Goal: Information Seeking & Learning: Compare options

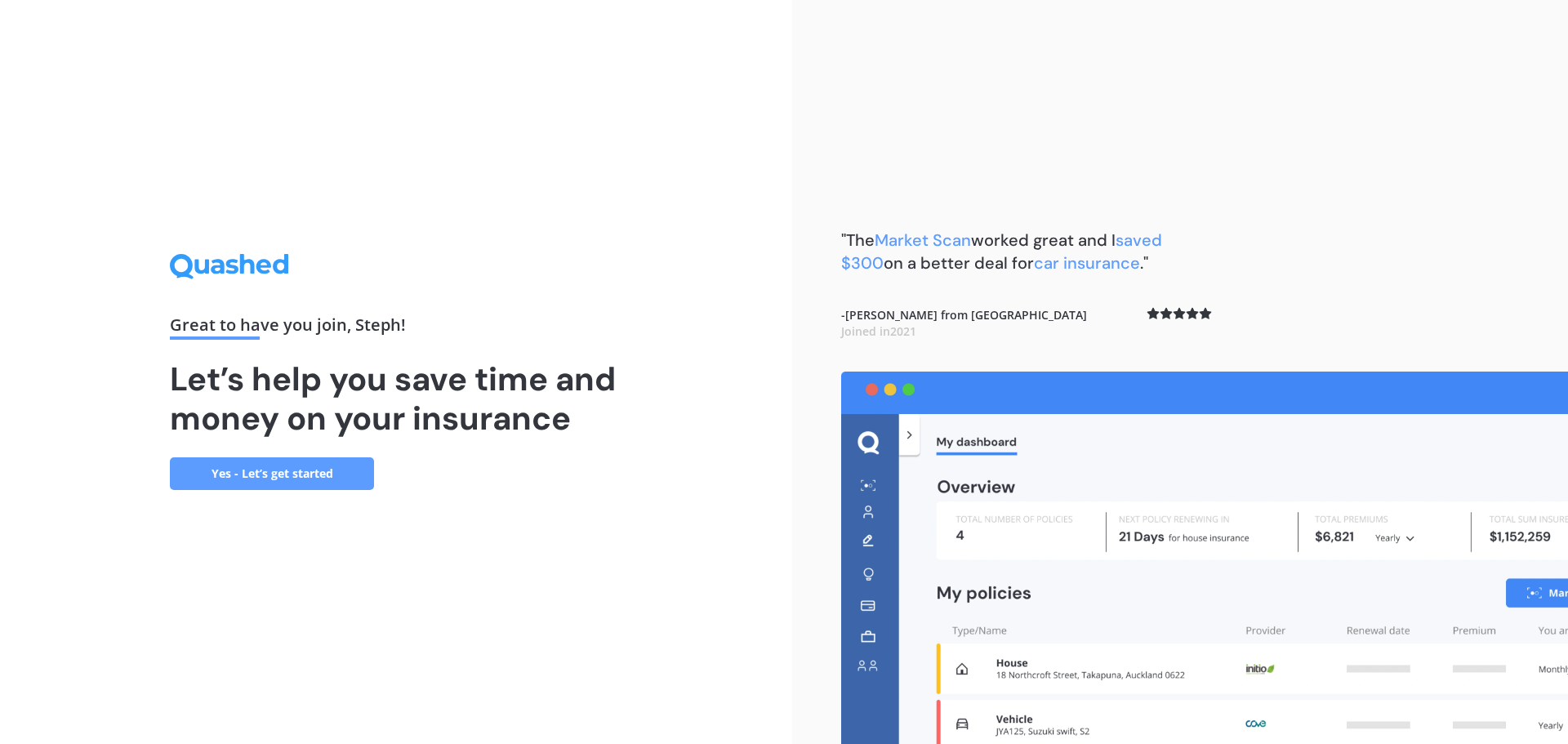
click at [289, 466] on link "Yes - Let’s get started" at bounding box center [271, 473] width 204 height 32
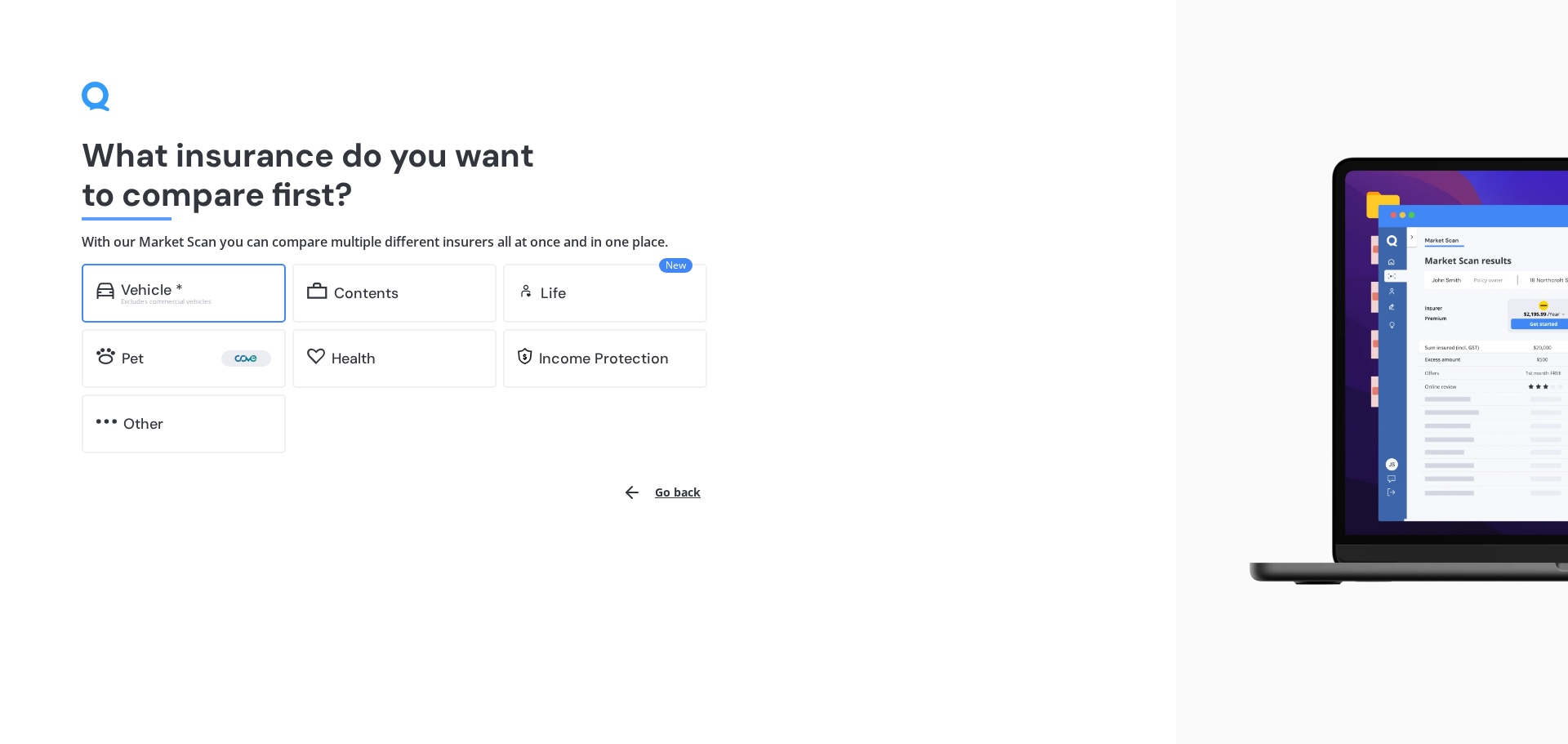
click at [140, 295] on div "Vehicle *" at bounding box center [151, 289] width 62 height 16
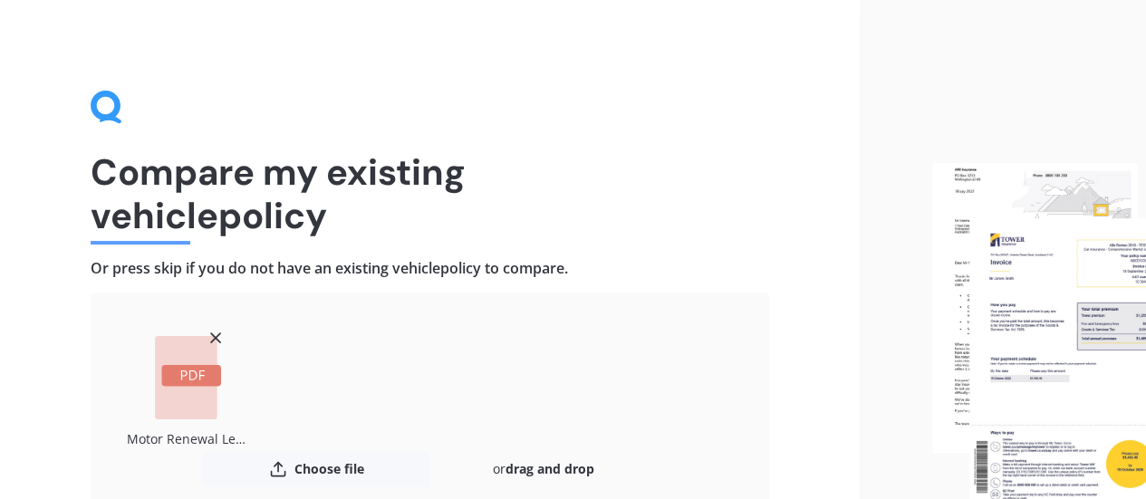
click at [163, 408] on rect at bounding box center [186, 377] width 62 height 83
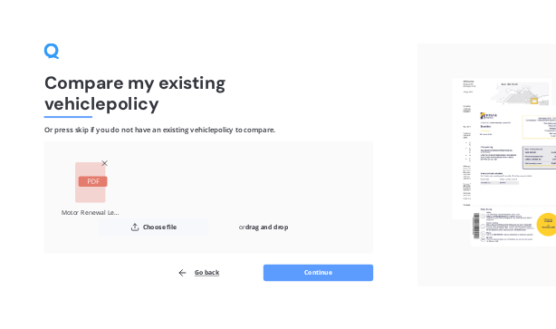
scroll to position [172, 0]
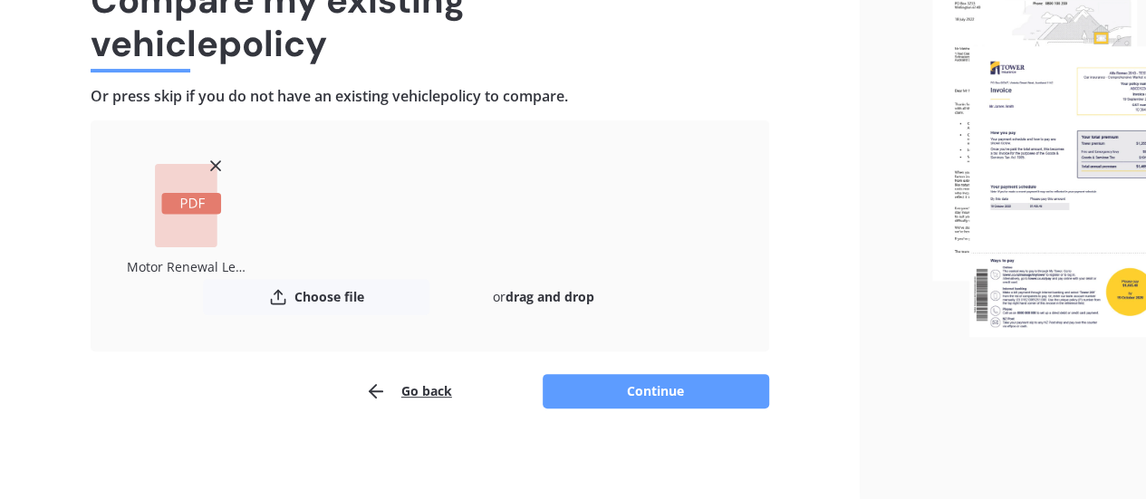
click at [670, 392] on button "Continue" at bounding box center [655, 391] width 226 height 34
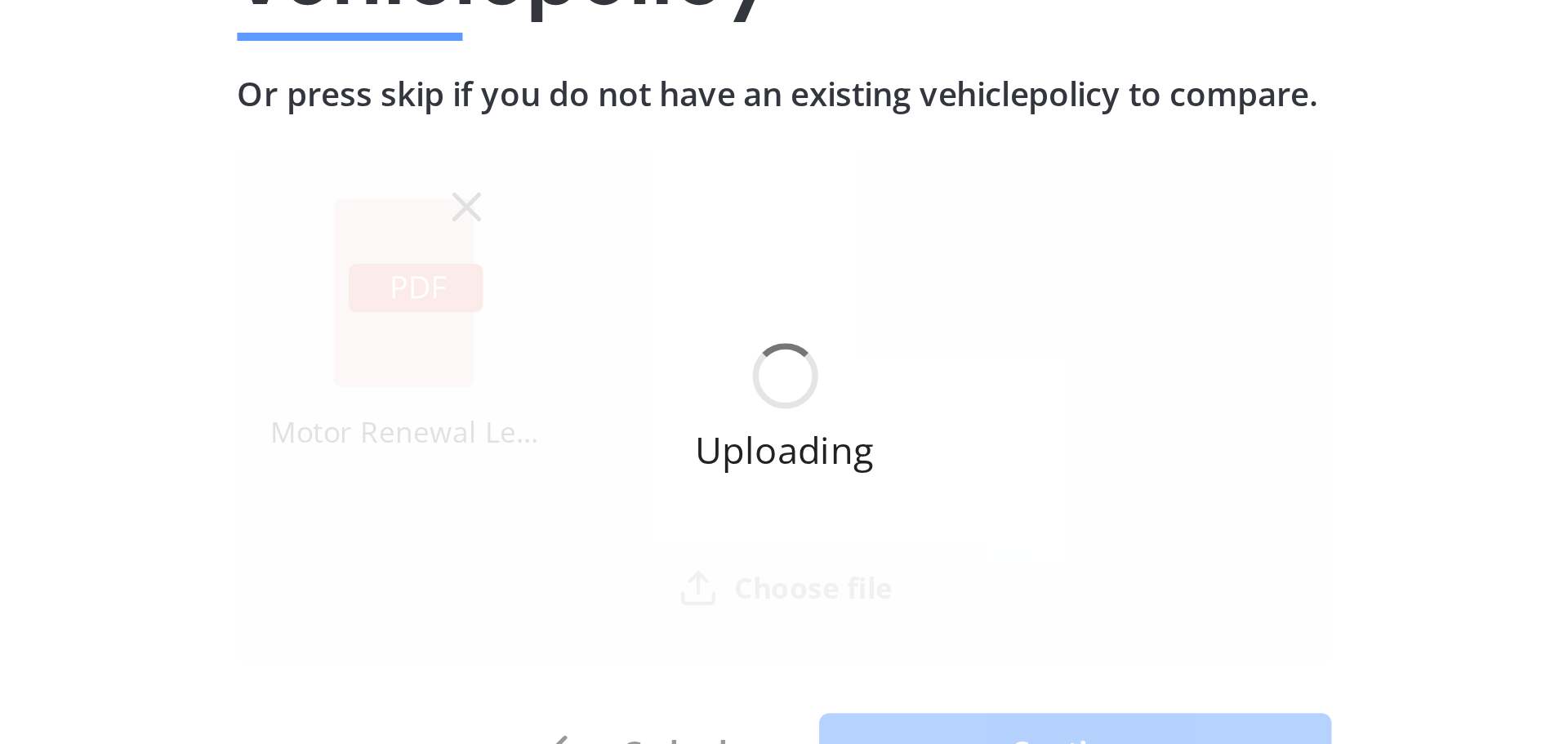
scroll to position [0, 0]
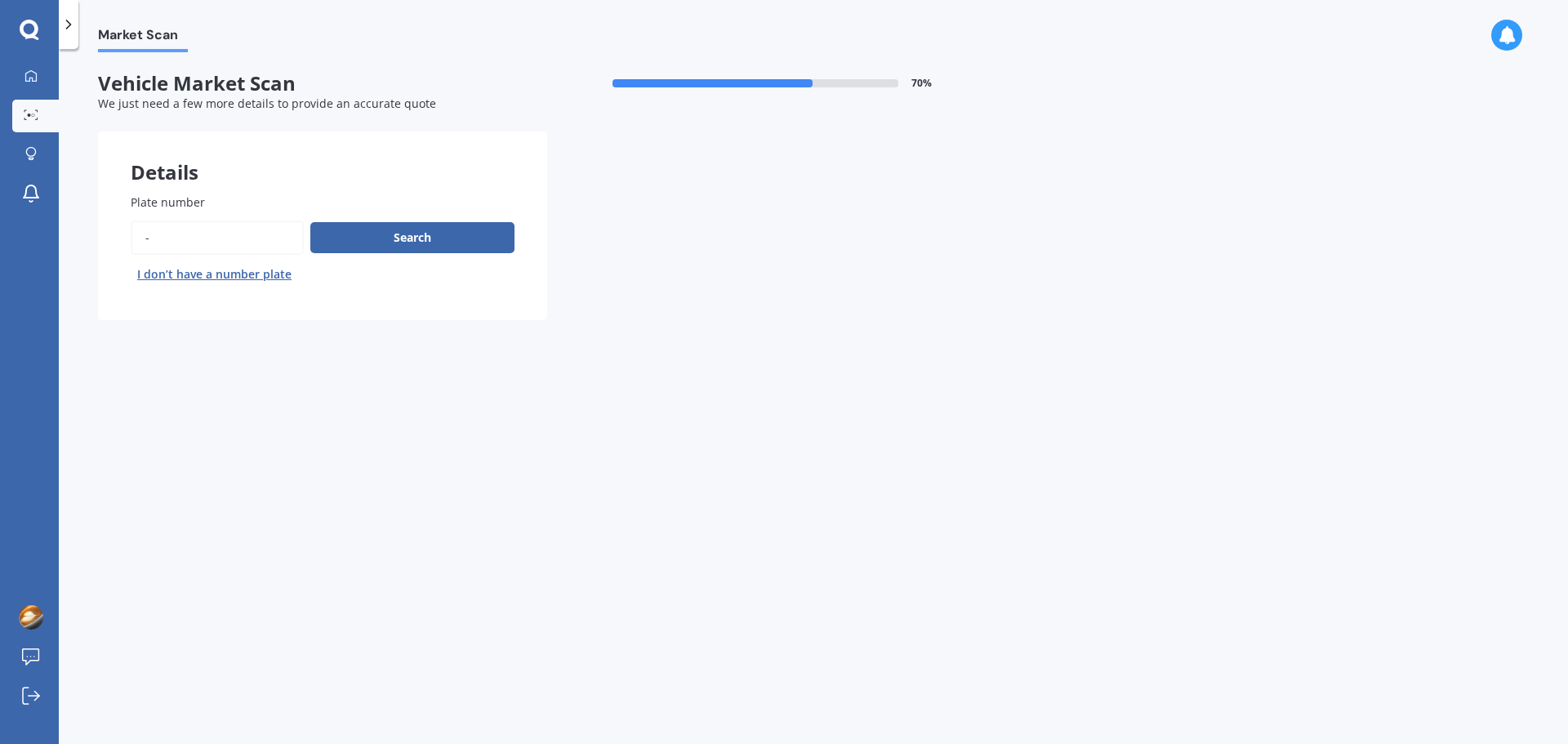
click at [190, 238] on input "Plate number" at bounding box center [217, 238] width 173 height 34
type input "QDT753"
click at [0, 0] on button "Next" at bounding box center [0, 0] width 0 height 0
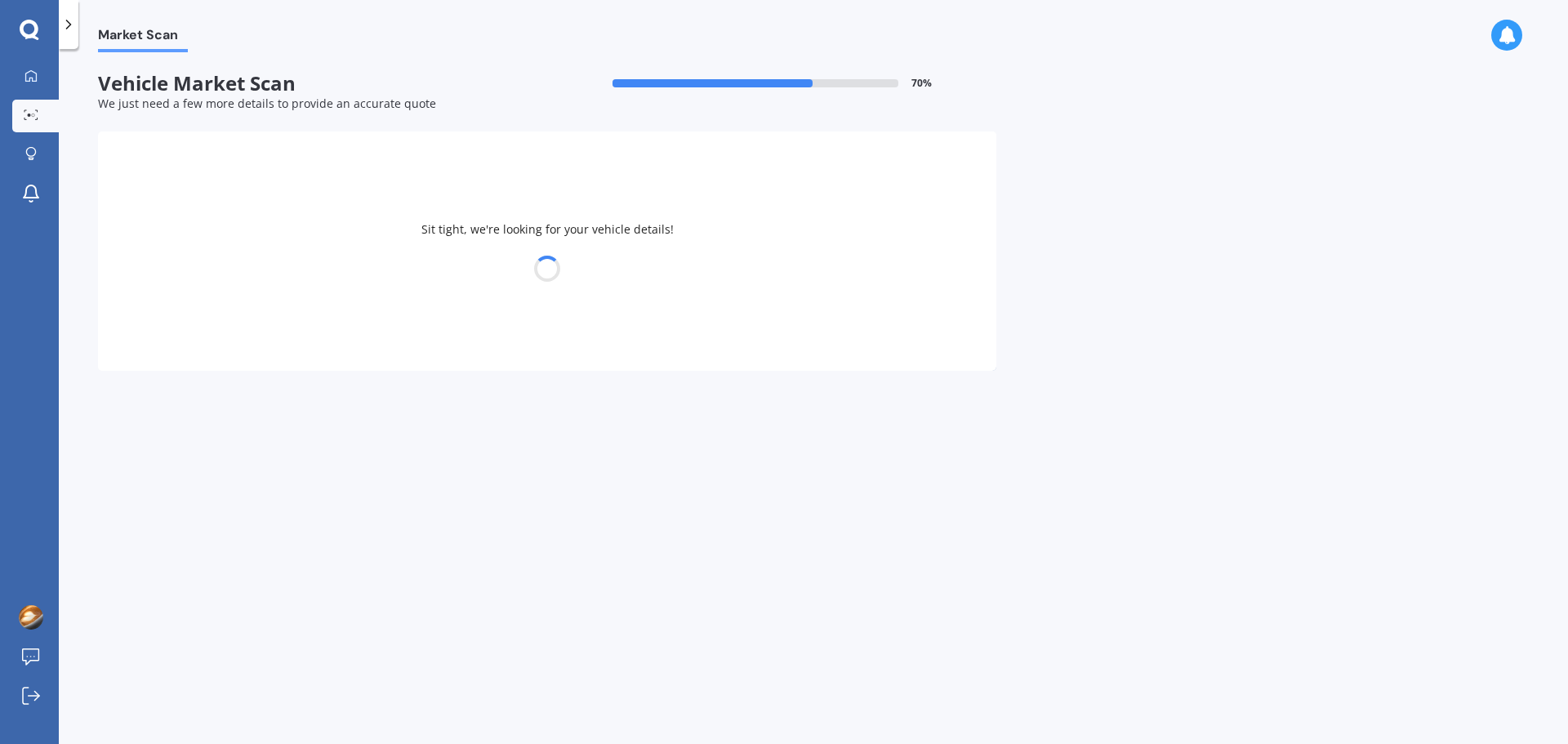
select select "NISSAN"
select select "LEAF"
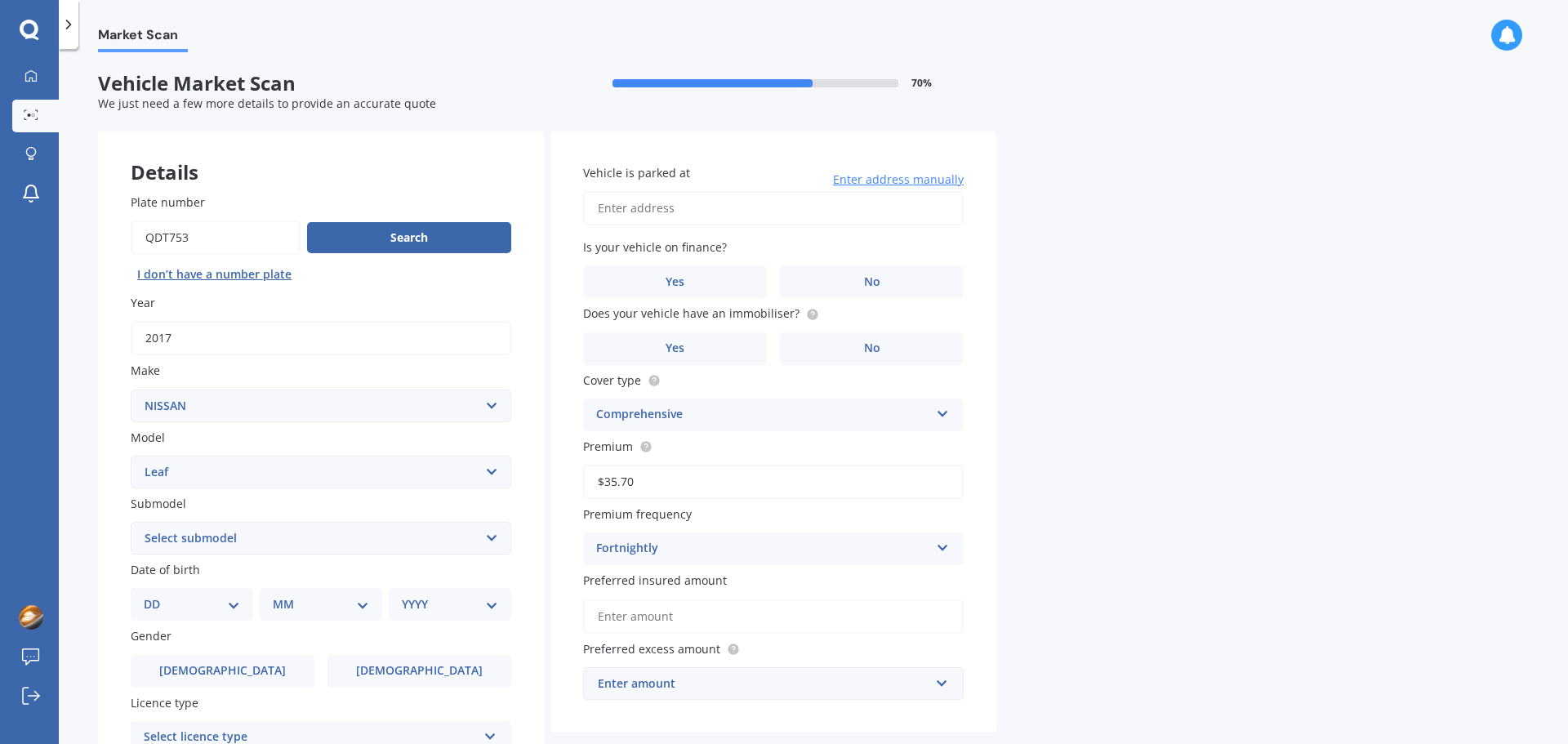
click at [659, 214] on input "Vehicle is parked at" at bounding box center [774, 208] width 381 height 34
type input "1/98 Owairaka Ave 1/98 Owairaka Ave, Mt AlbertAuckland 1025"
click at [876, 280] on span "No" at bounding box center [872, 281] width 16 height 14
click at [0, 0] on input "No" at bounding box center [0, 0] width 0 height 0
click at [687, 347] on label "Yes" at bounding box center [675, 349] width 184 height 32
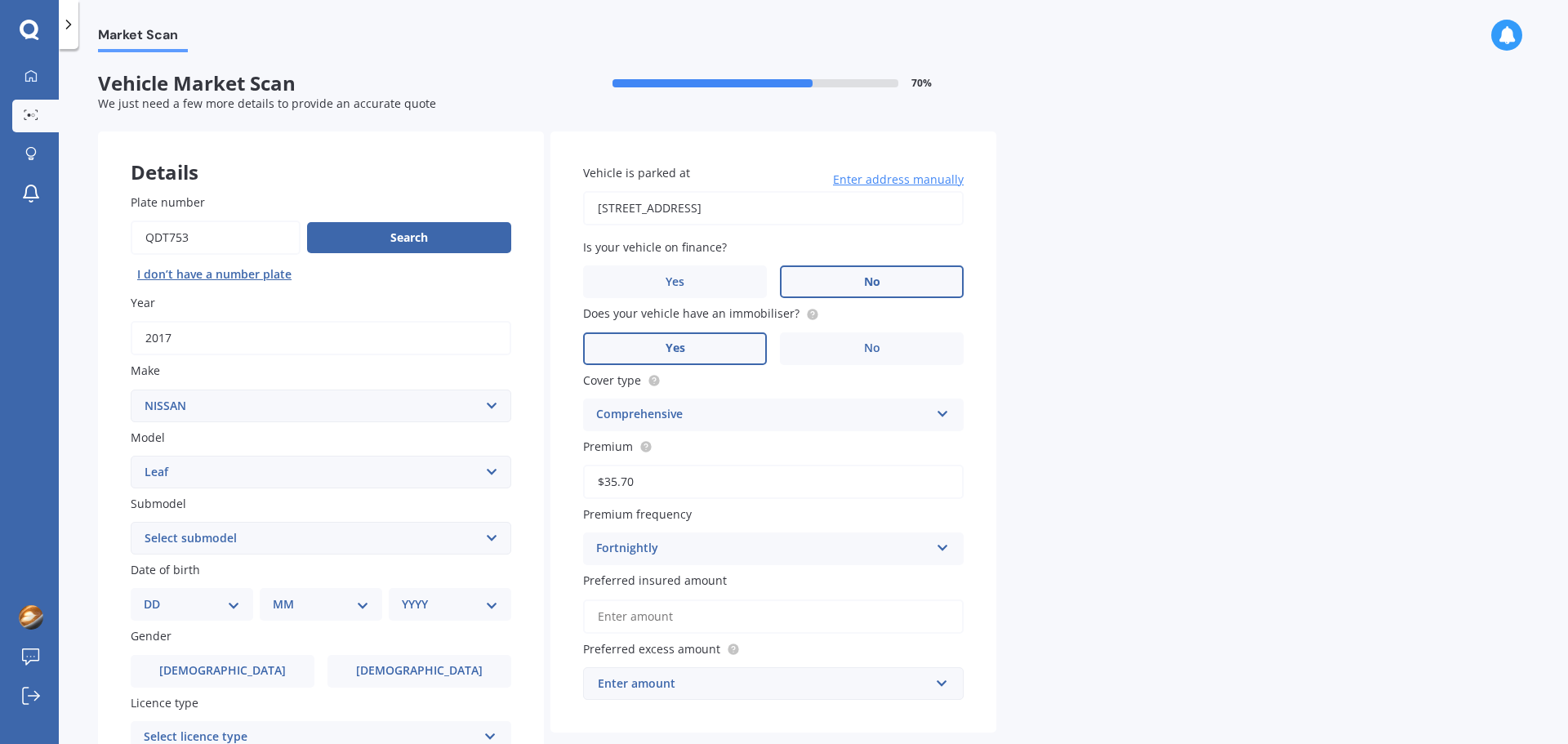
click at [0, 0] on input "Yes" at bounding box center [0, 0] width 0 height 0
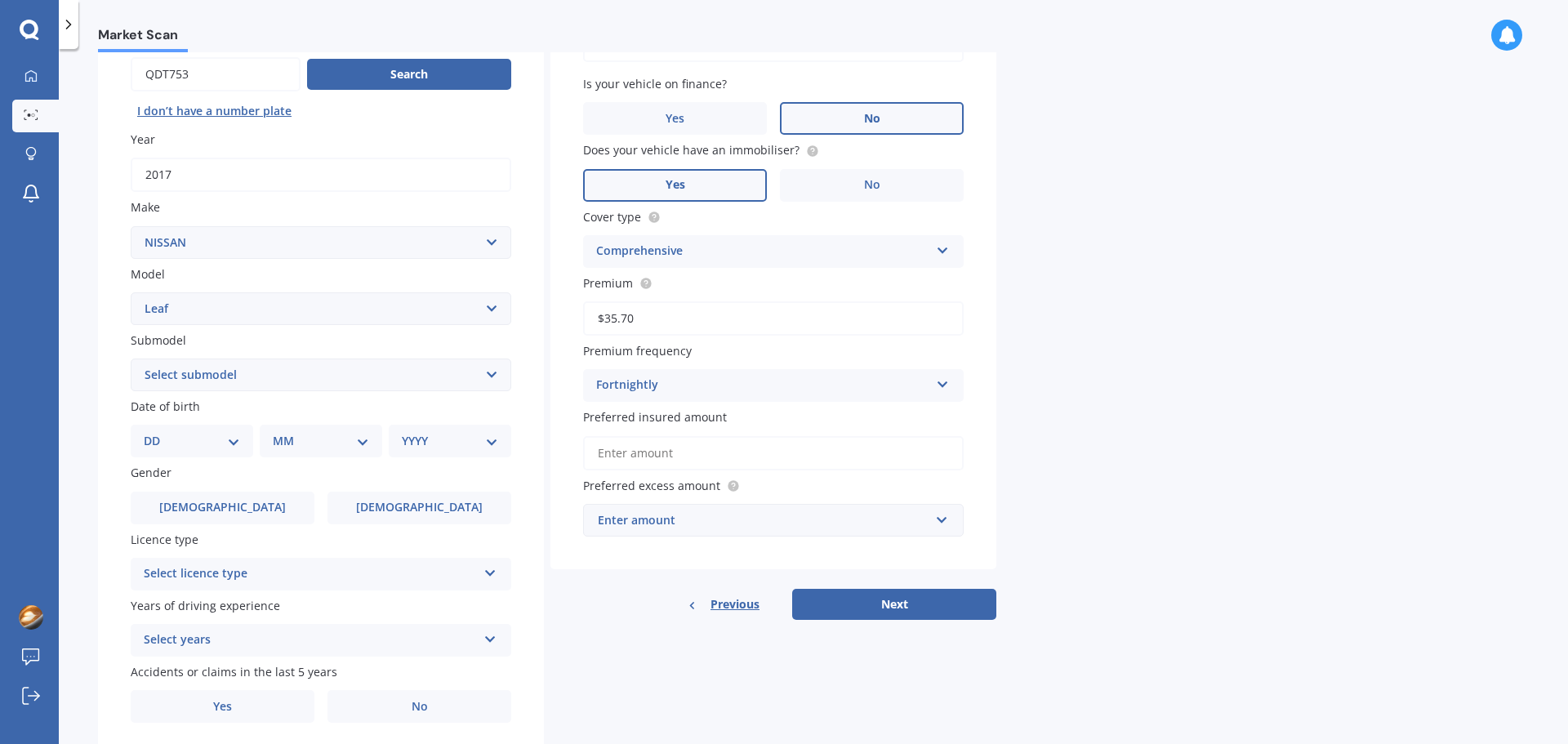
scroll to position [217, 0]
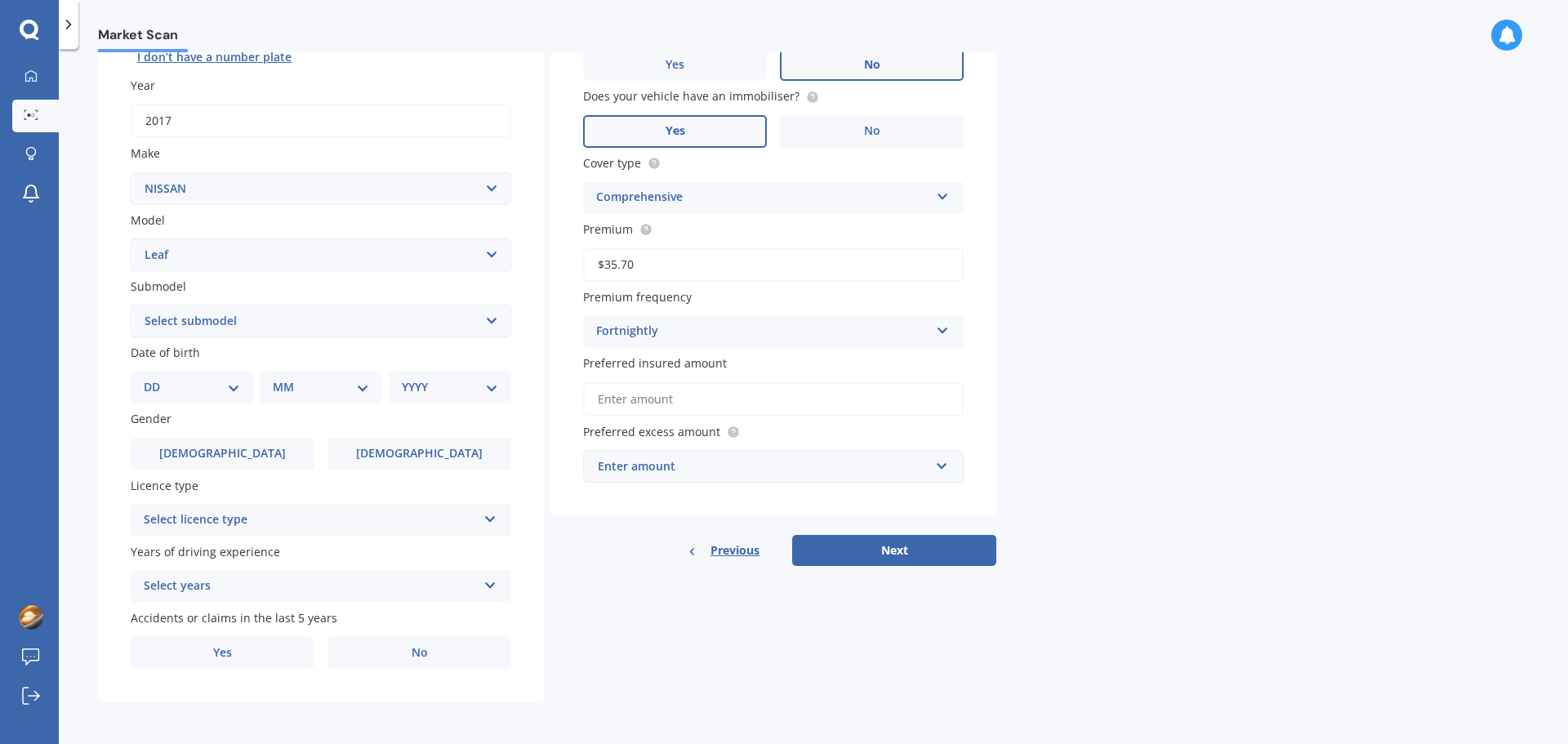
click at [235, 388] on select "DD 01 02 03 04 05 06 07 08 09 10 11 12 13 14 15 16 17 18 19 20 21 22 23 24 25 2…" at bounding box center [191, 387] width 96 height 18
select select "31"
click at [157, 378] on select "DD 01 02 03 04 05 06 07 08 09 10 11 12 13 14 15 16 17 18 19 20 21 22 23 24 25 2…" at bounding box center [191, 387] width 96 height 18
click at [359, 390] on select "MM 01 02 03 04 05 06 07 08 09 10 11 12" at bounding box center [325, 387] width 90 height 18
select select "05"
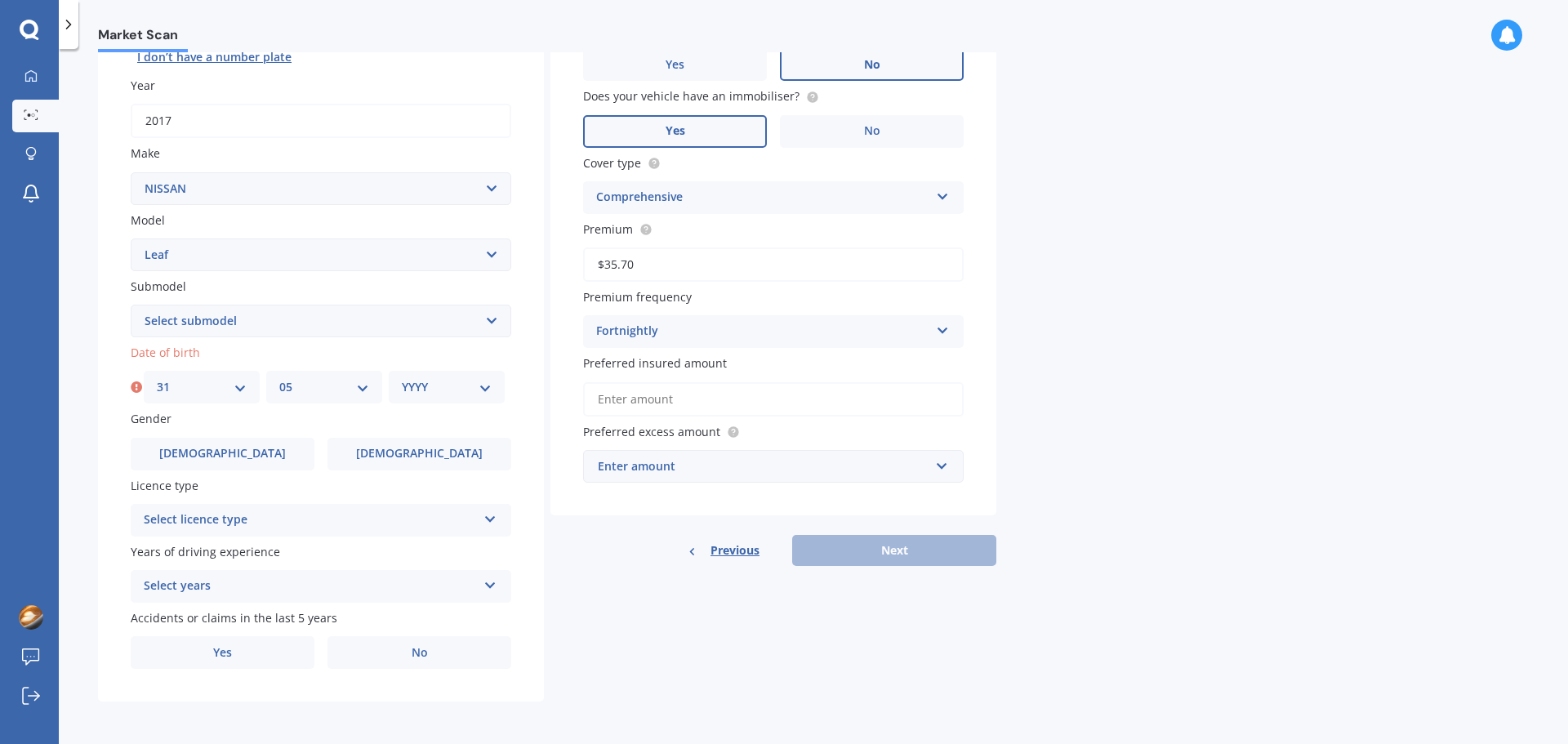
click at [280, 378] on select "MM 01 02 03 04 05 06 07 08 09 10 11 12" at bounding box center [325, 387] width 90 height 18
click at [490, 396] on div "YYYY 2025 2024 2023 2022 2021 2020 2019 2018 2017 2016 2015 2014 2013 2012 2011…" at bounding box center [446, 387] width 116 height 32
click at [484, 391] on select "YYYY 2025 2024 2023 2022 2021 2020 2019 2018 2017 2016 2015 2014 2013 2012 2011…" at bounding box center [447, 387] width 90 height 18
select select "1974"
click at [402, 378] on select "YYYY 2025 2024 2023 2022 2021 2020 2019 2018 2017 2016 2015 2014 2013 2012 2011…" at bounding box center [447, 387] width 90 height 18
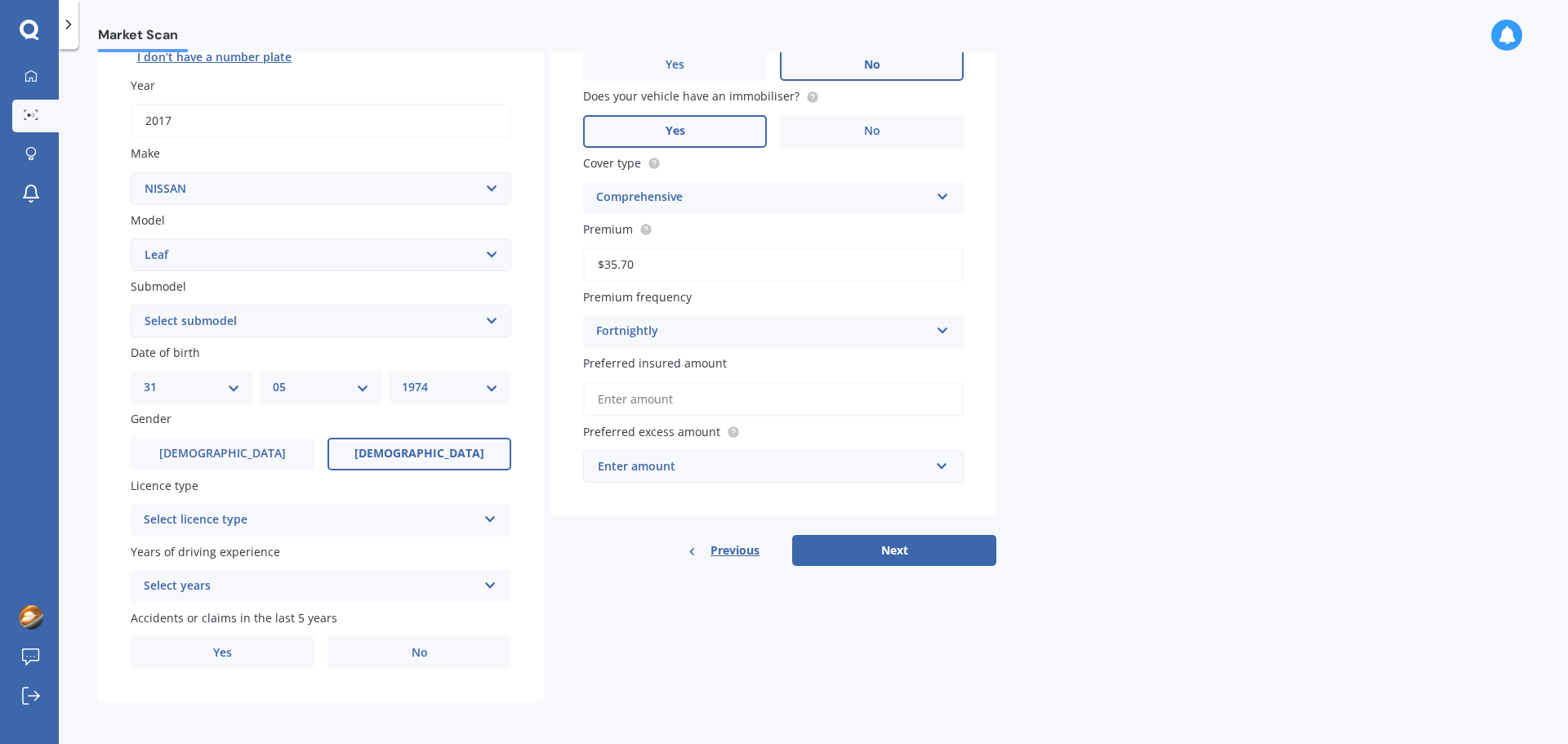
click at [392, 455] on label "Female" at bounding box center [419, 454] width 184 height 32
click at [0, 0] on input "Female" at bounding box center [0, 0] width 0 height 0
click at [493, 516] on icon at bounding box center [490, 516] width 14 height 12
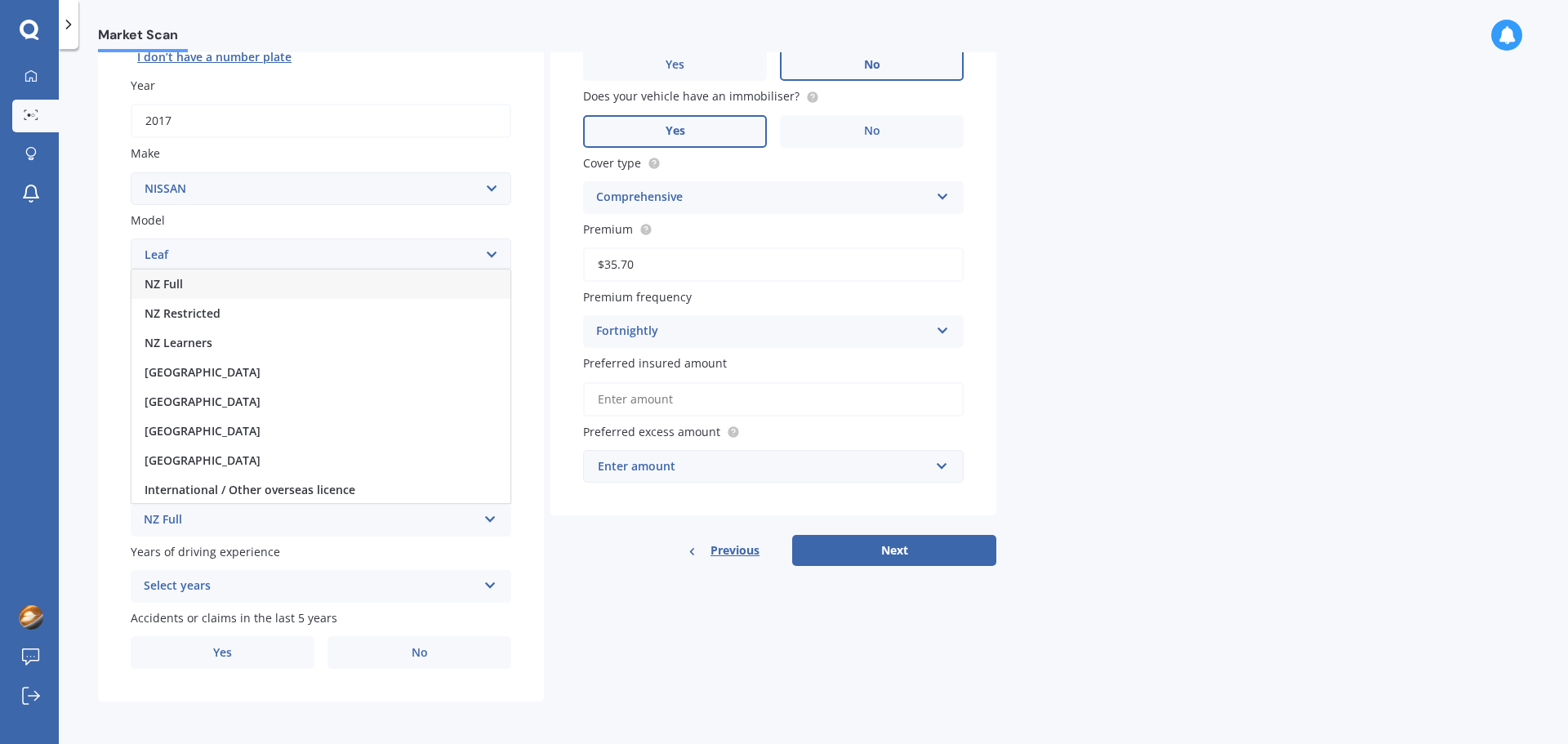
click at [201, 282] on div "NZ Full" at bounding box center [321, 284] width 379 height 30
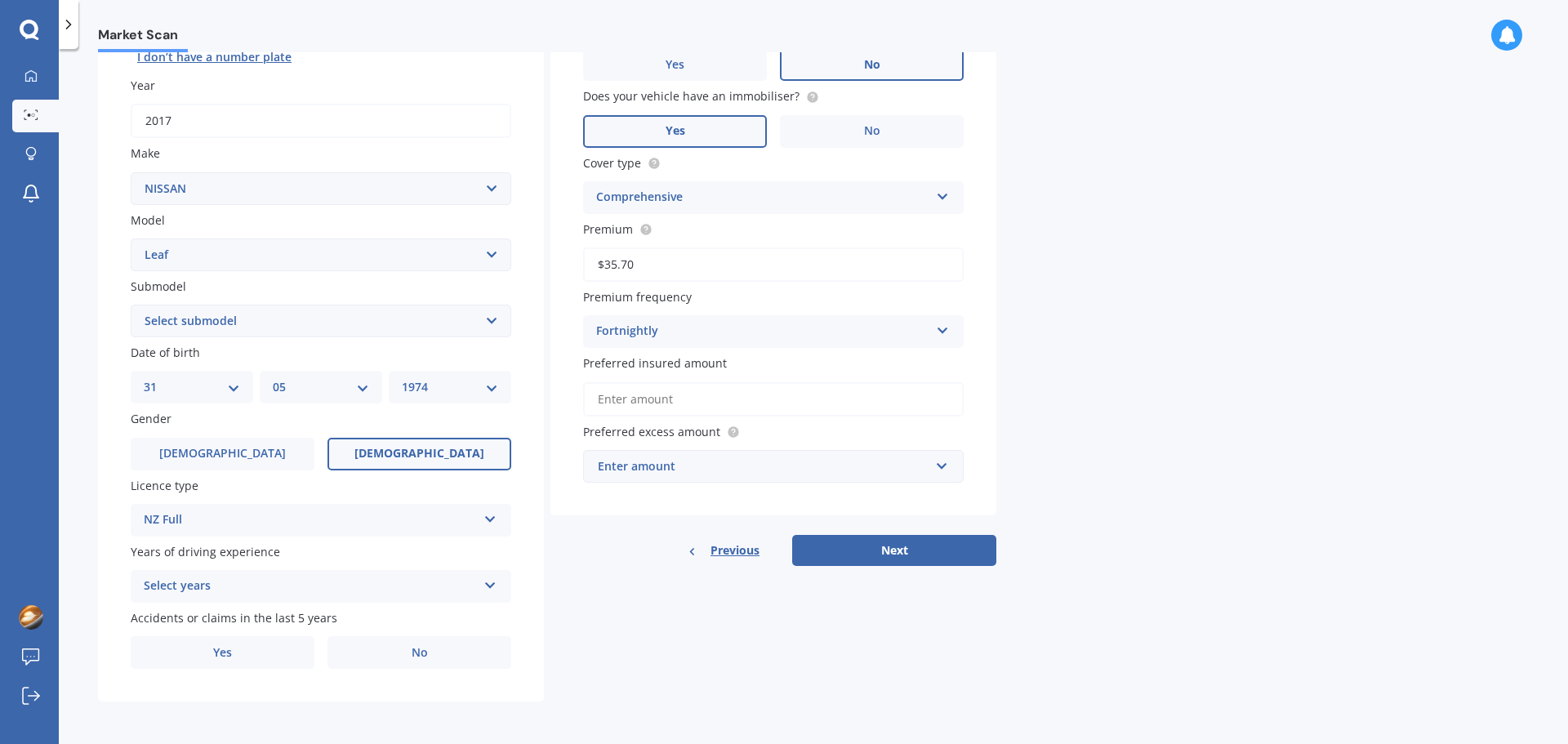
click at [491, 585] on icon at bounding box center [490, 582] width 14 height 12
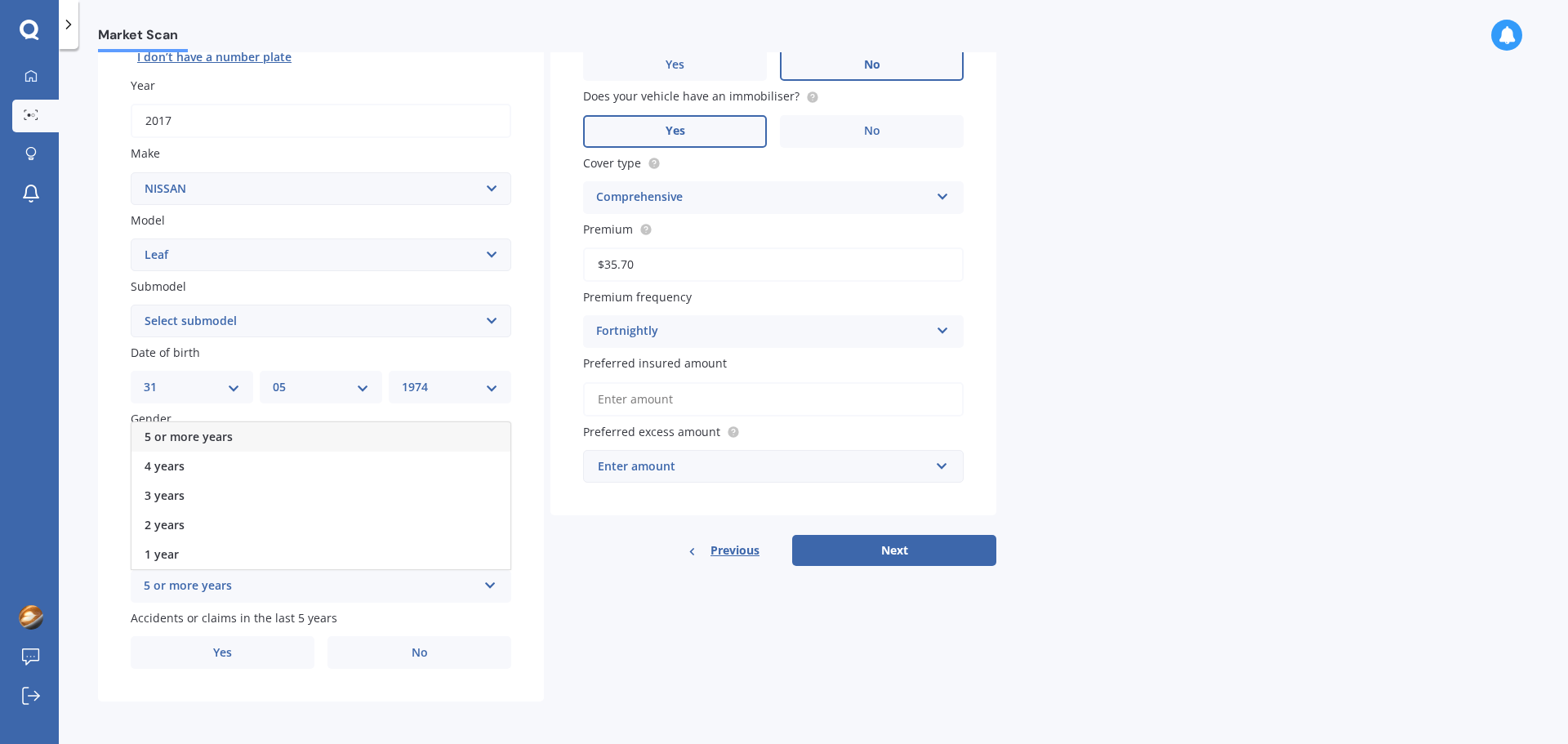
click at [177, 428] on div "5 or more years" at bounding box center [321, 436] width 379 height 30
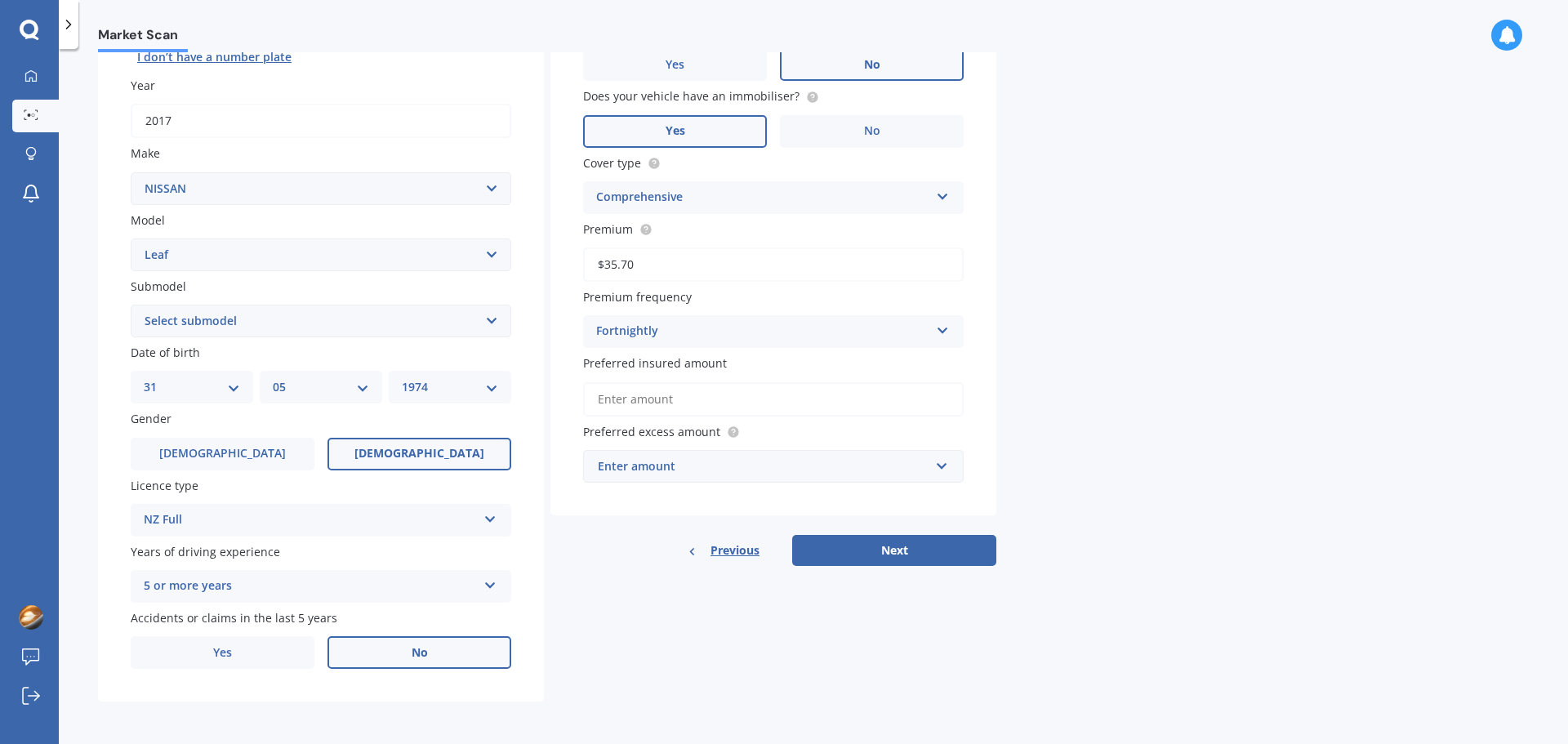
click at [407, 653] on label "No" at bounding box center [419, 652] width 184 height 32
click at [0, 0] on input "No" at bounding box center [0, 0] width 0 height 0
click at [913, 556] on button "Next" at bounding box center [894, 550] width 204 height 31
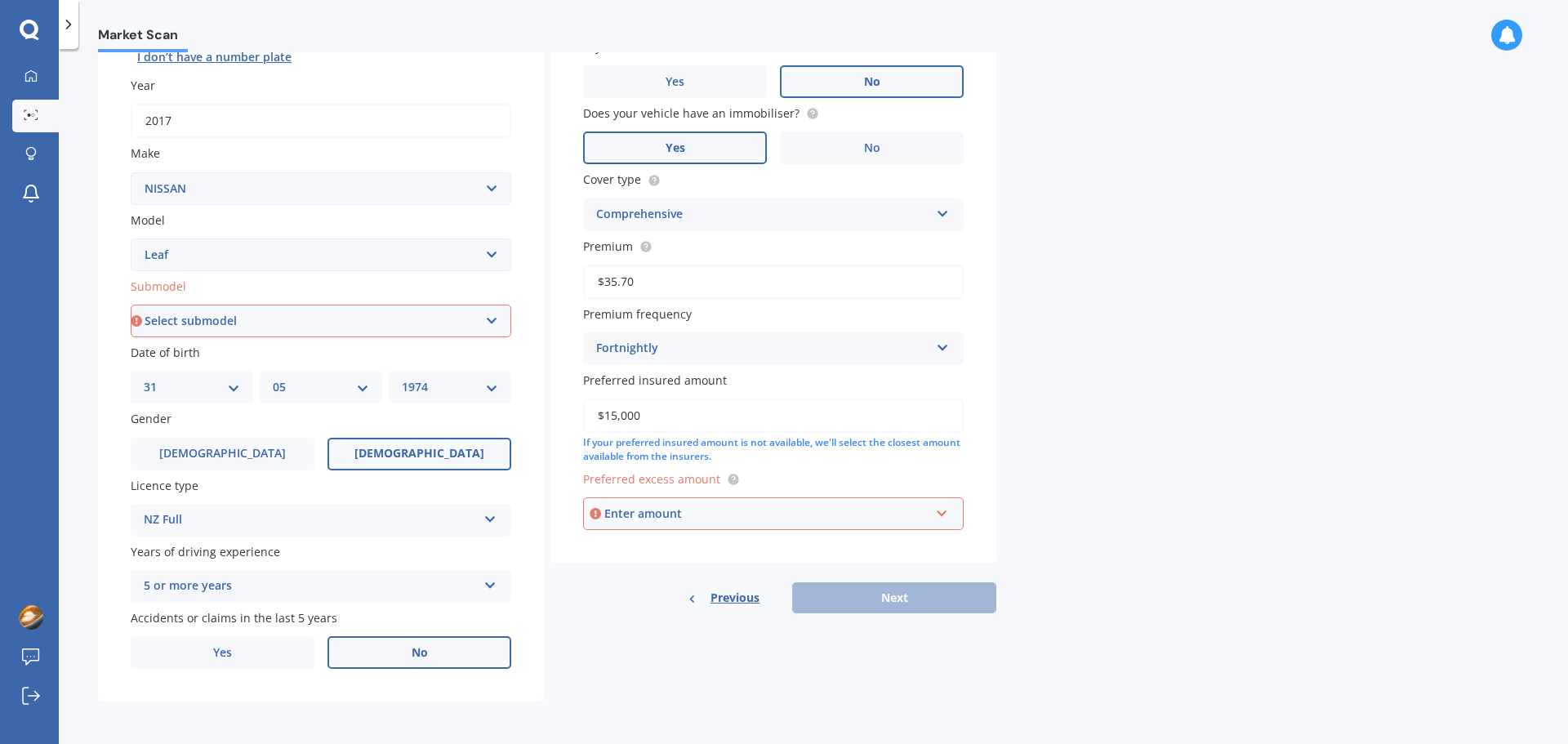
type input "$15,000"
click at [957, 523] on div "Enter amount $100 $400 $500 $750 $1,000 $1,500 $2,000" at bounding box center [774, 513] width 381 height 32
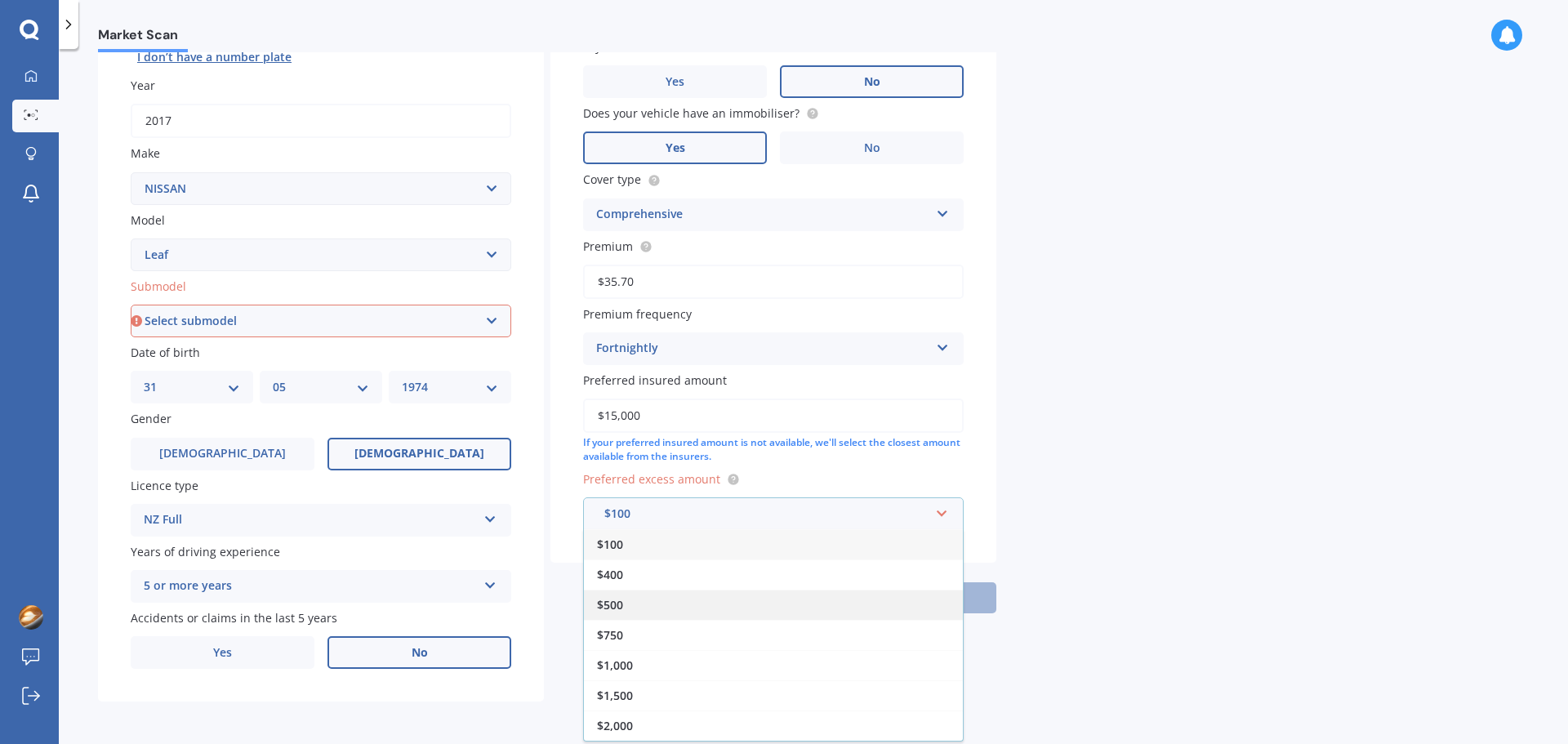
click at [635, 603] on div "$500" at bounding box center [773, 605] width 379 height 31
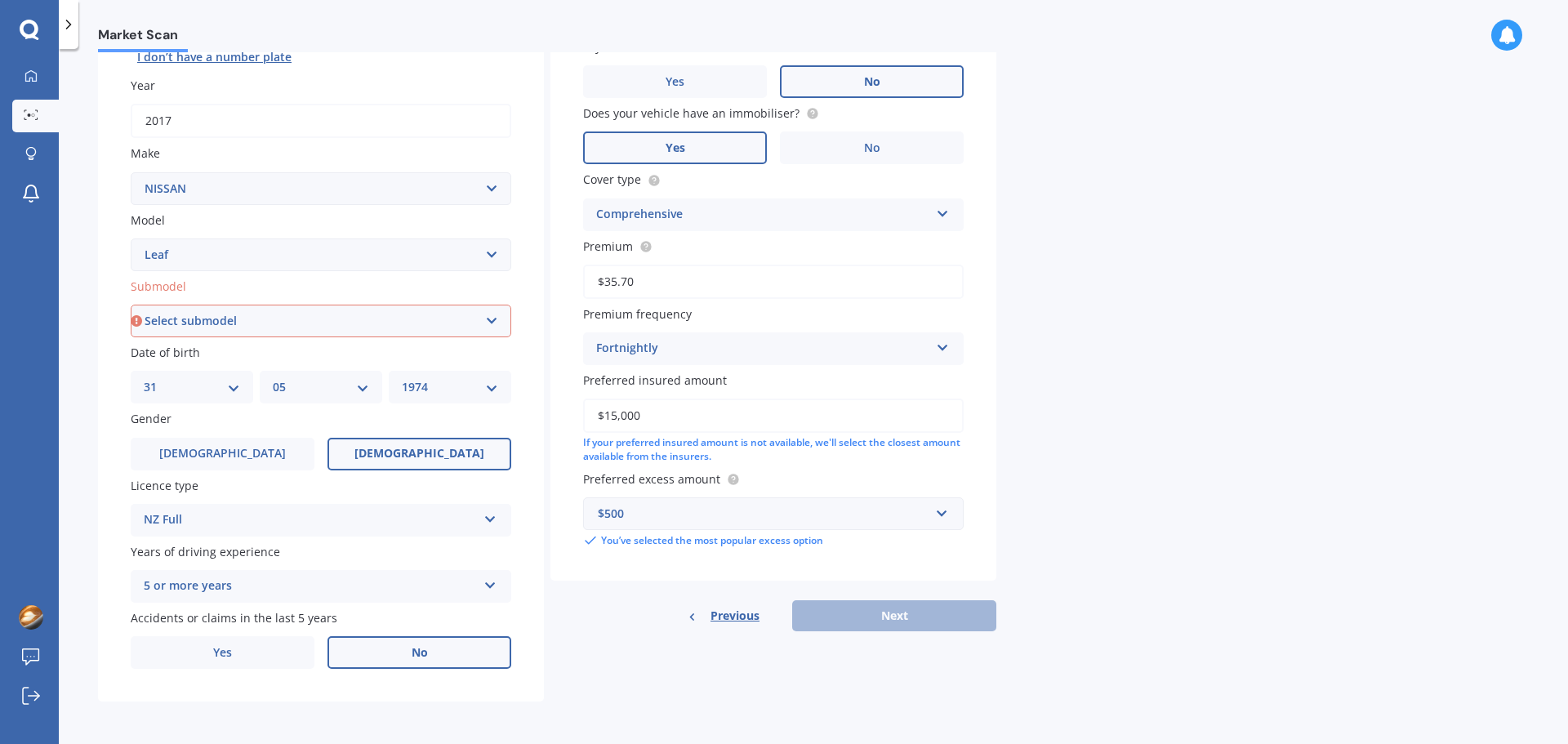
click at [464, 327] on select "Select submodel EV Hybrid" at bounding box center [321, 321] width 381 height 32
select select "EV"
click at [131, 337] on select "Select submodel EV Hybrid" at bounding box center [321, 321] width 381 height 32
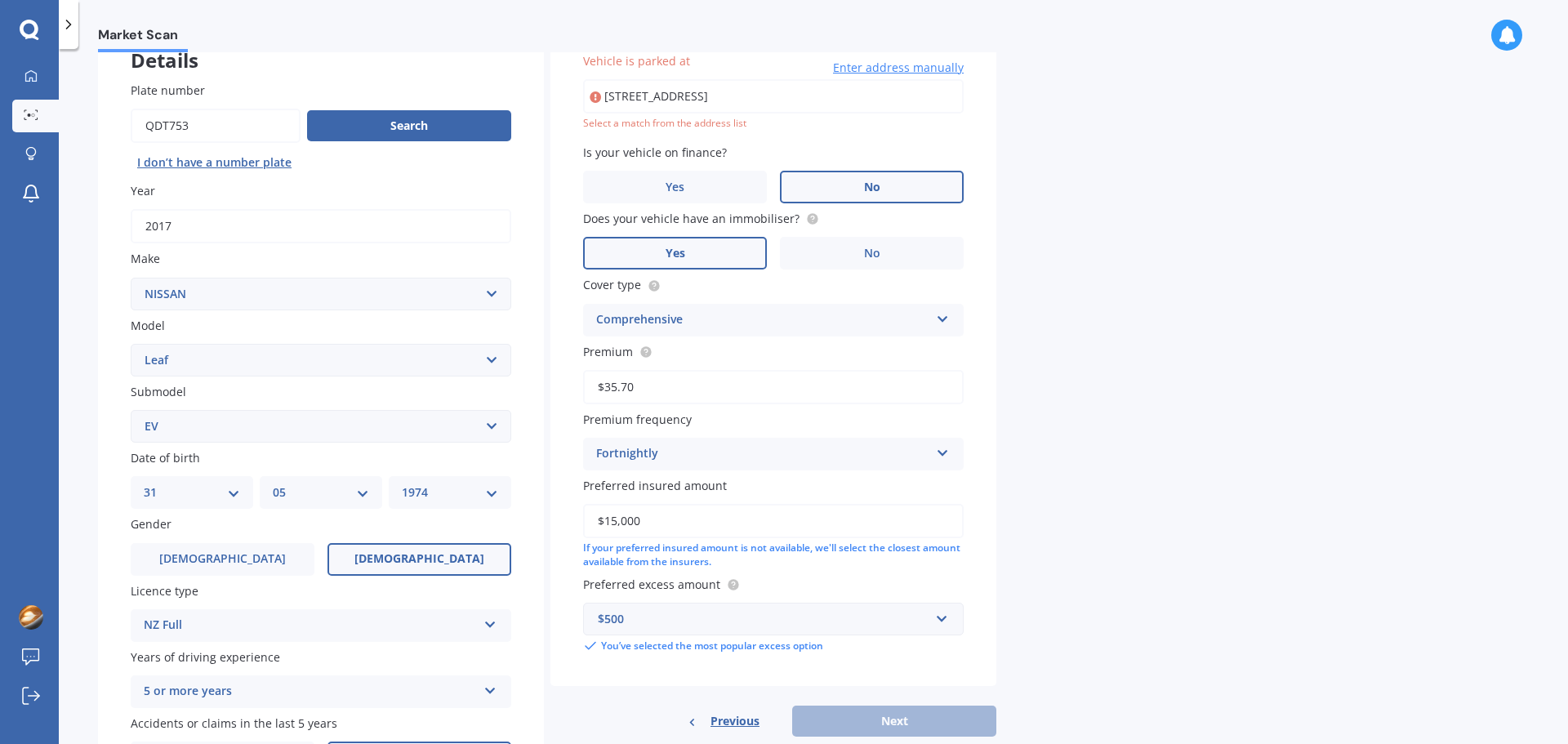
click at [861, 93] on input "1/98 Owairaka Ave 1/98 Owairaka Ave, Mt AlbertAuckland 1025" at bounding box center [774, 96] width 381 height 34
click at [922, 97] on input "1/98 Owairaka Ave 1/98 Owairaka Ave, Mt AlbertAuckland 1025" at bounding box center [774, 96] width 381 height 34
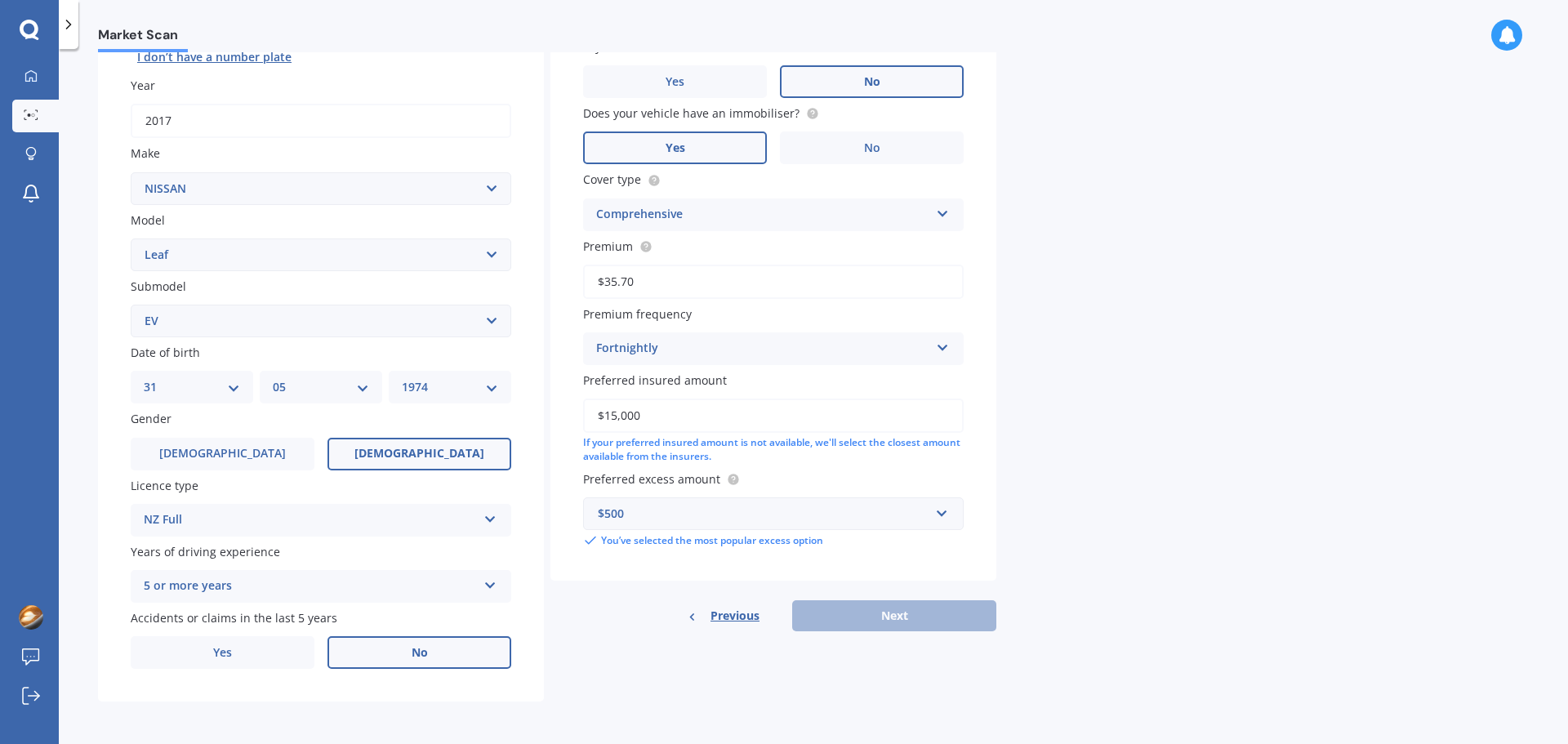
click at [1123, 410] on div "Market Scan Vehicle Market Scan 70 % We just need a few more details to provide…" at bounding box center [813, 400] width 1509 height 695
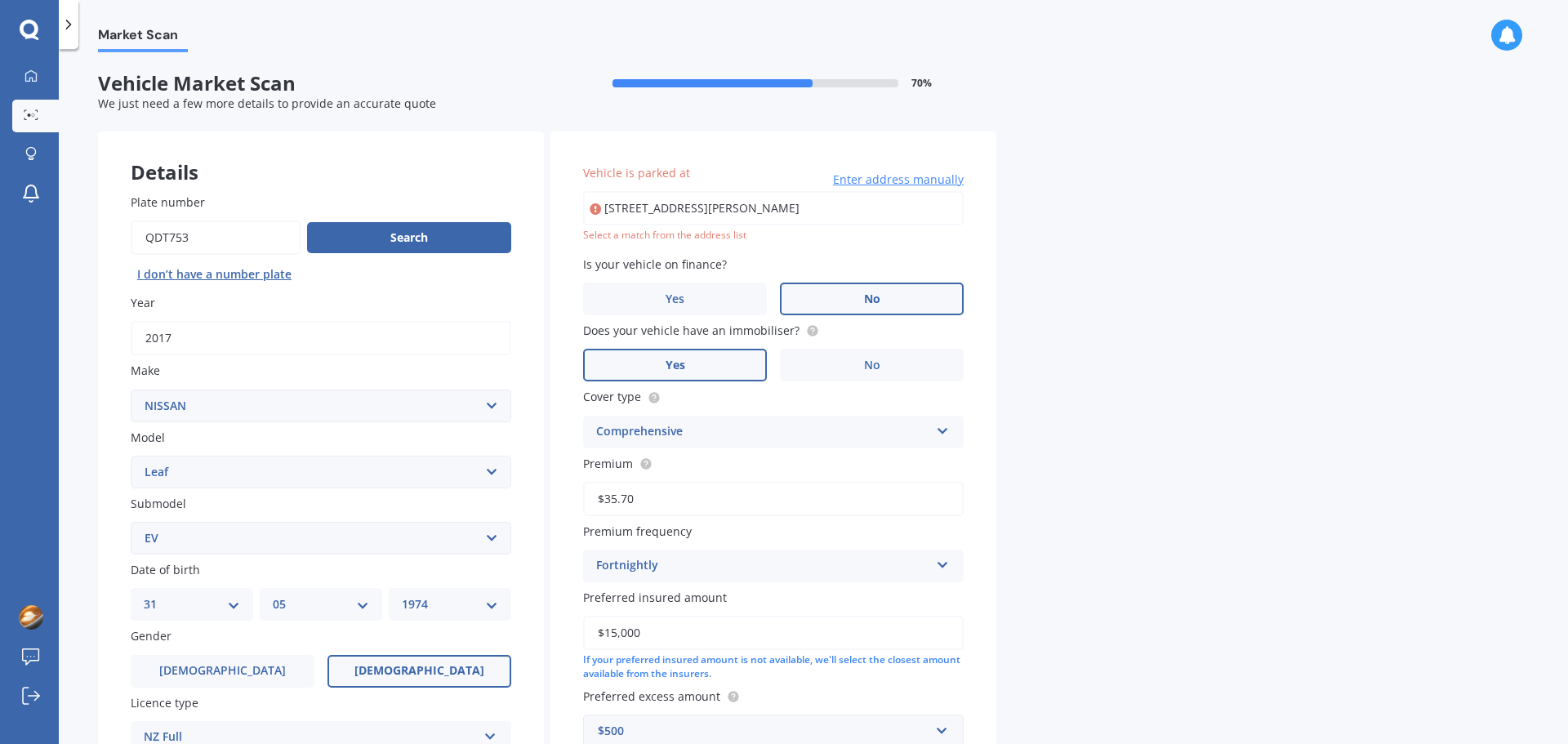
click at [910, 179] on span "Enter address manually" at bounding box center [898, 179] width 131 height 16
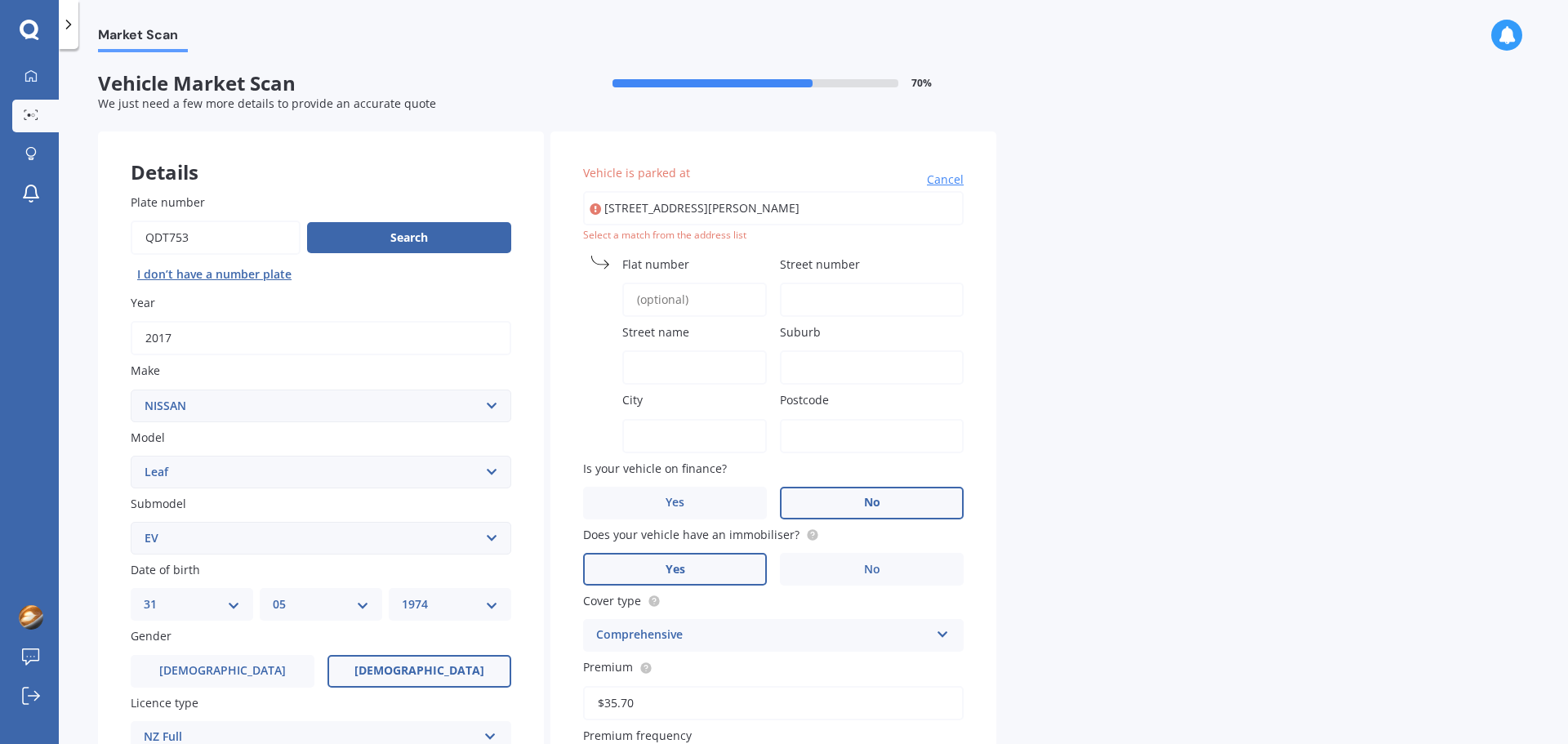
click at [898, 207] on input "98 Owairaka Avenue Flat 1Auckland, Mount Albert 1025" at bounding box center [774, 208] width 381 height 34
drag, startPoint x: 806, startPoint y: 205, endPoint x: 900, endPoint y: 194, distance: 94.6
click at [813, 205] on input "1/98 Owairaka Ave 1/98 Owairaka Ave, Mt Albert, Auckland 1025" at bounding box center [774, 208] width 381 height 34
type input "1/98 Owairaka Avenue, Mount Albert, Auckland 1025"
type input "1"
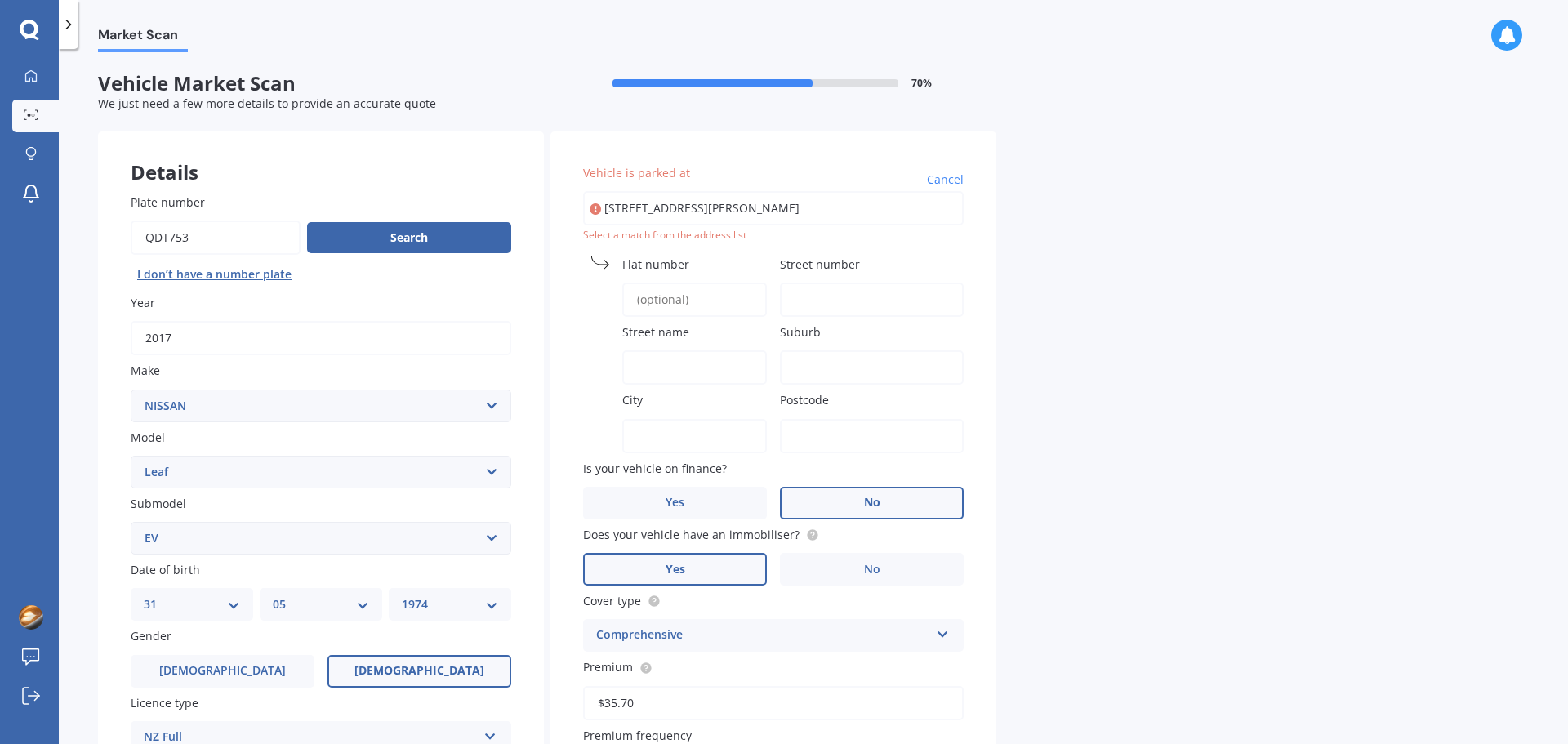
type input "98"
type input "Owairaka Avenue"
type input "Mount Albert"
type input "Auckland"
type input "1025"
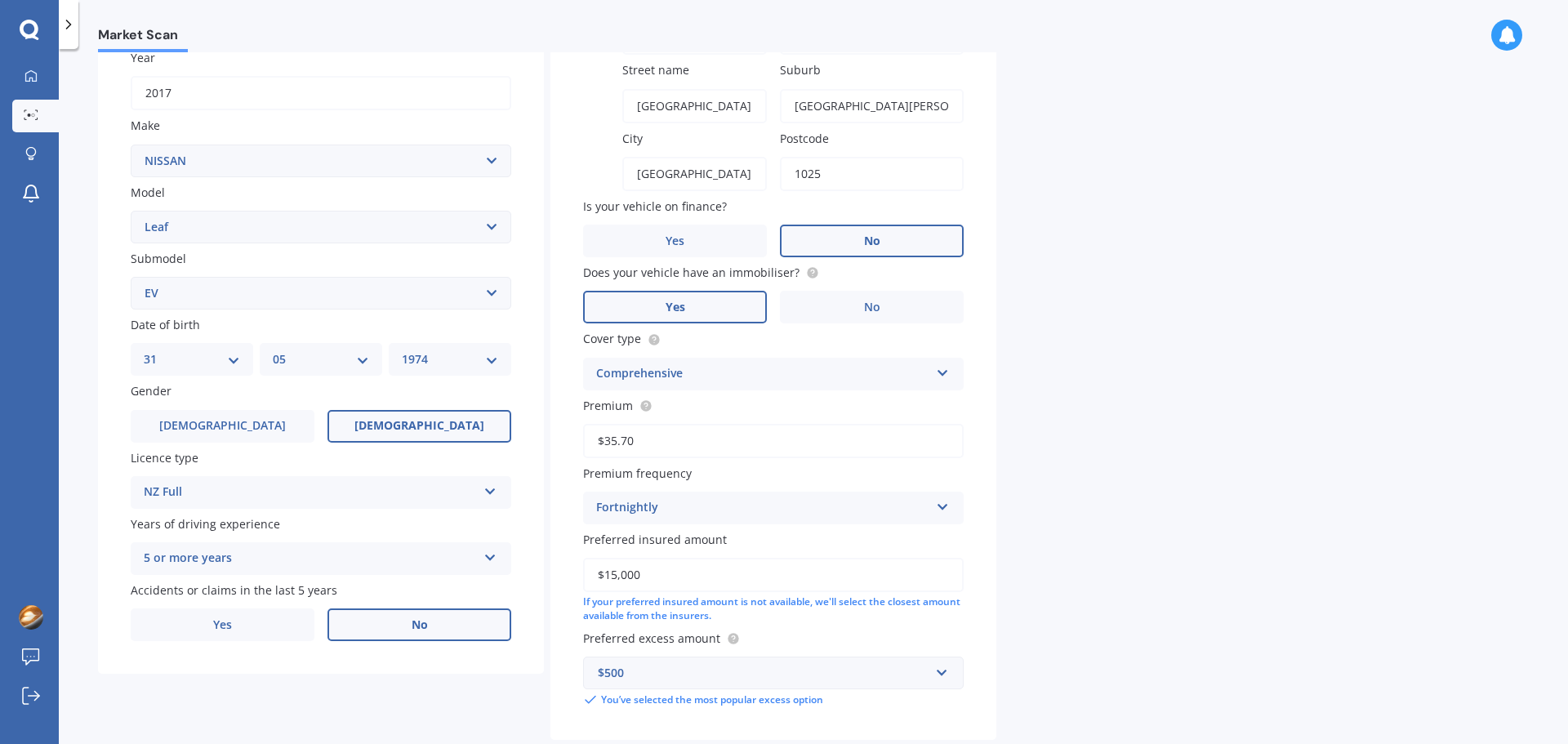
scroll to position [334, 0]
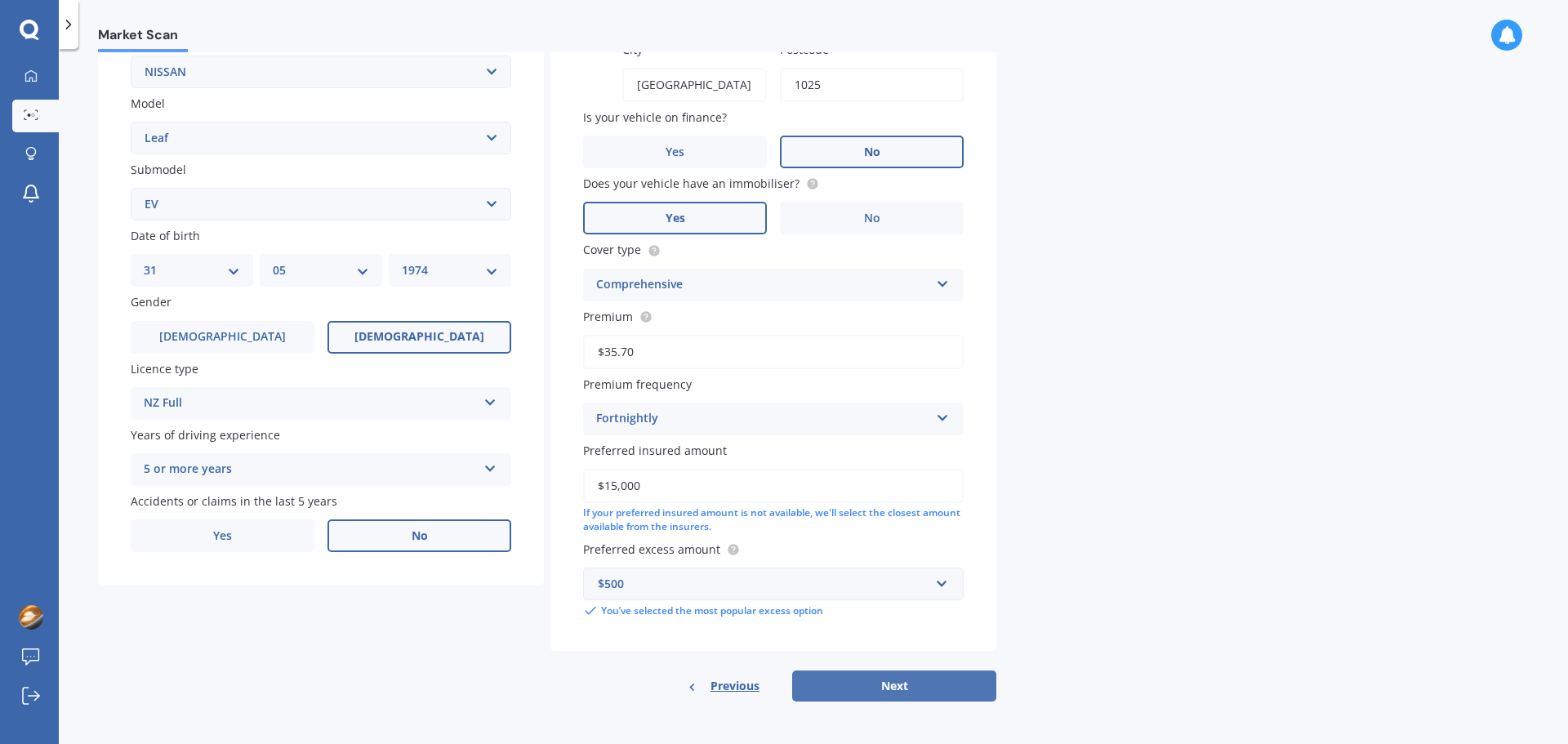
click at [899, 684] on button "Next" at bounding box center [894, 685] width 204 height 31
select select "31"
select select "05"
select select "1974"
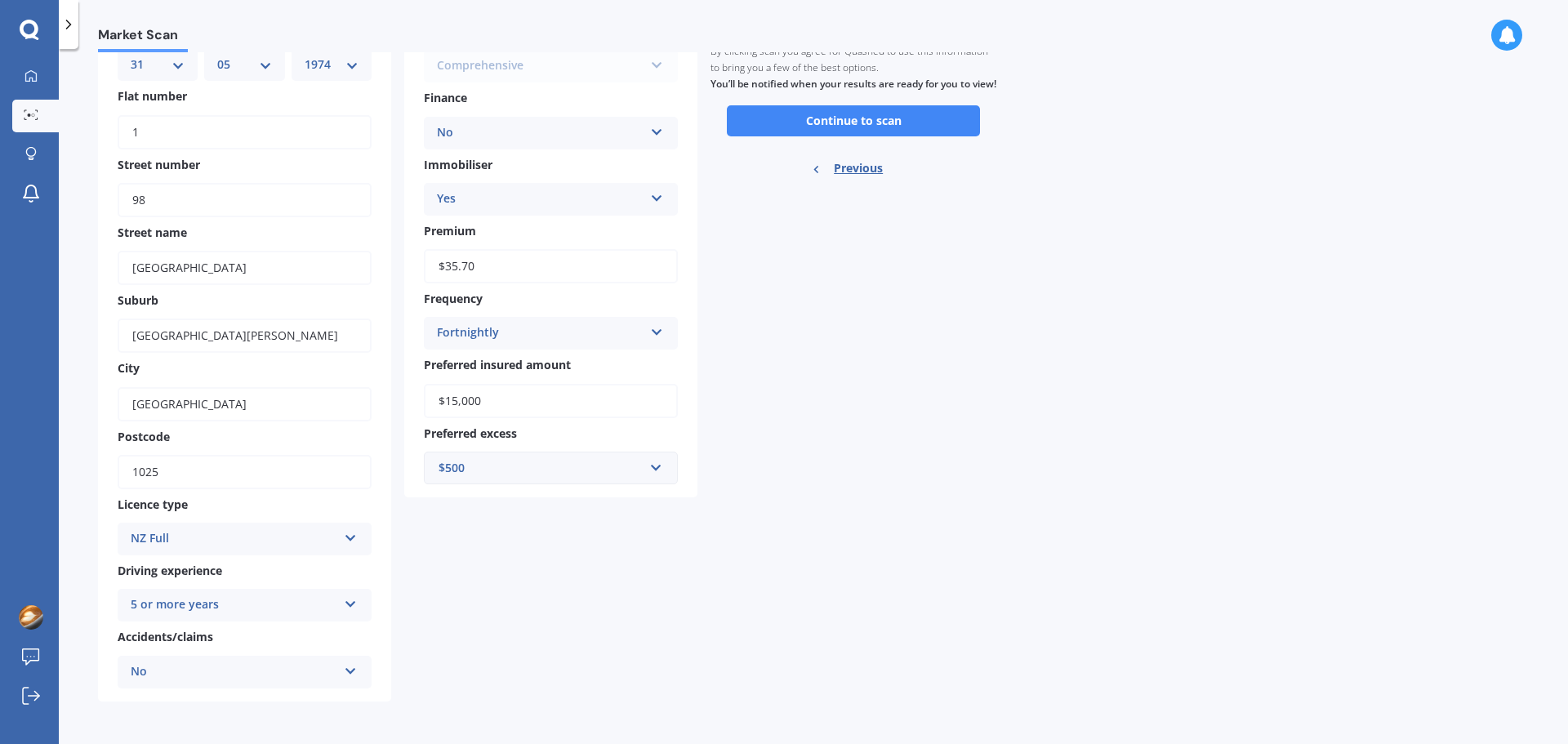
scroll to position [0, 0]
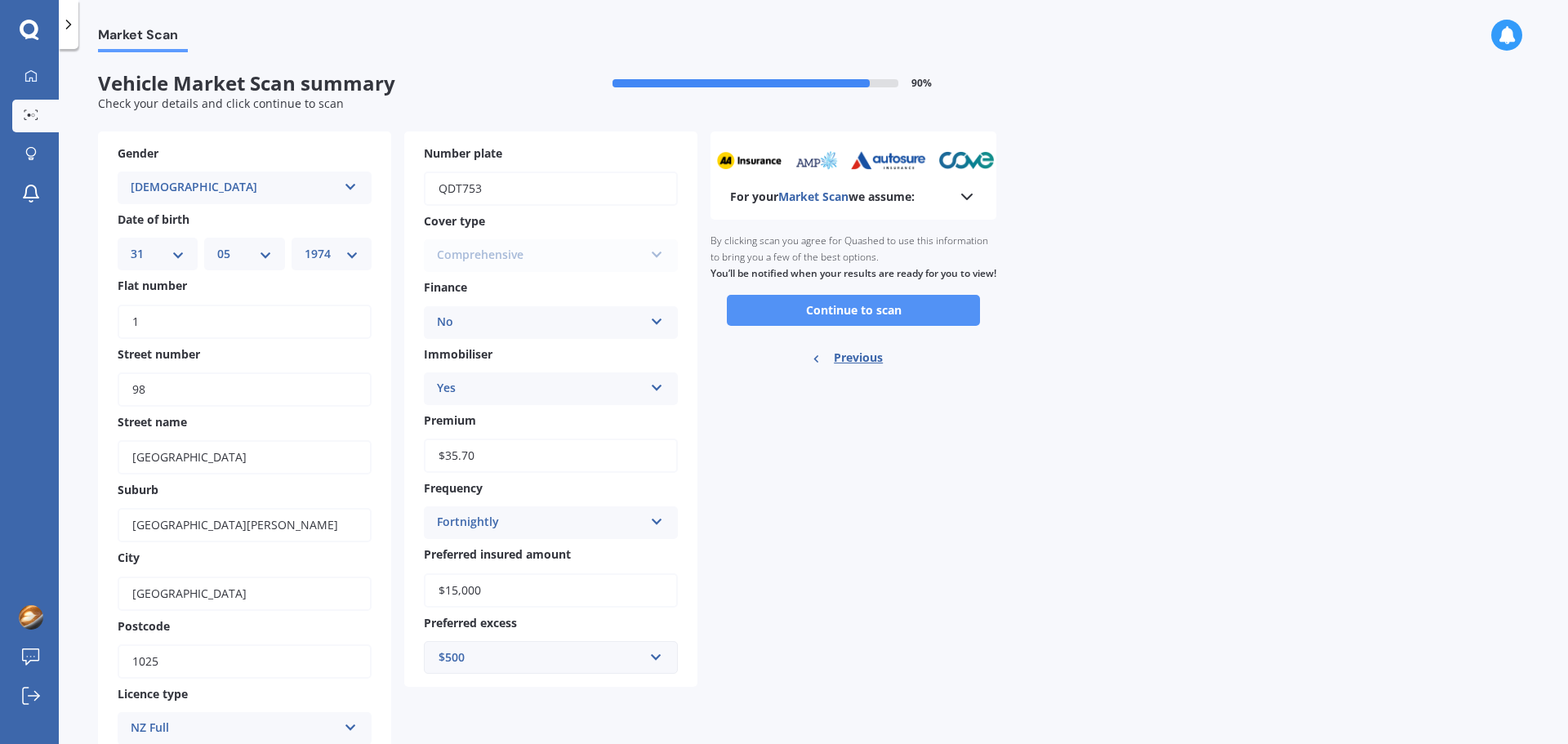
click at [869, 325] on button "Continue to scan" at bounding box center [853, 310] width 253 height 31
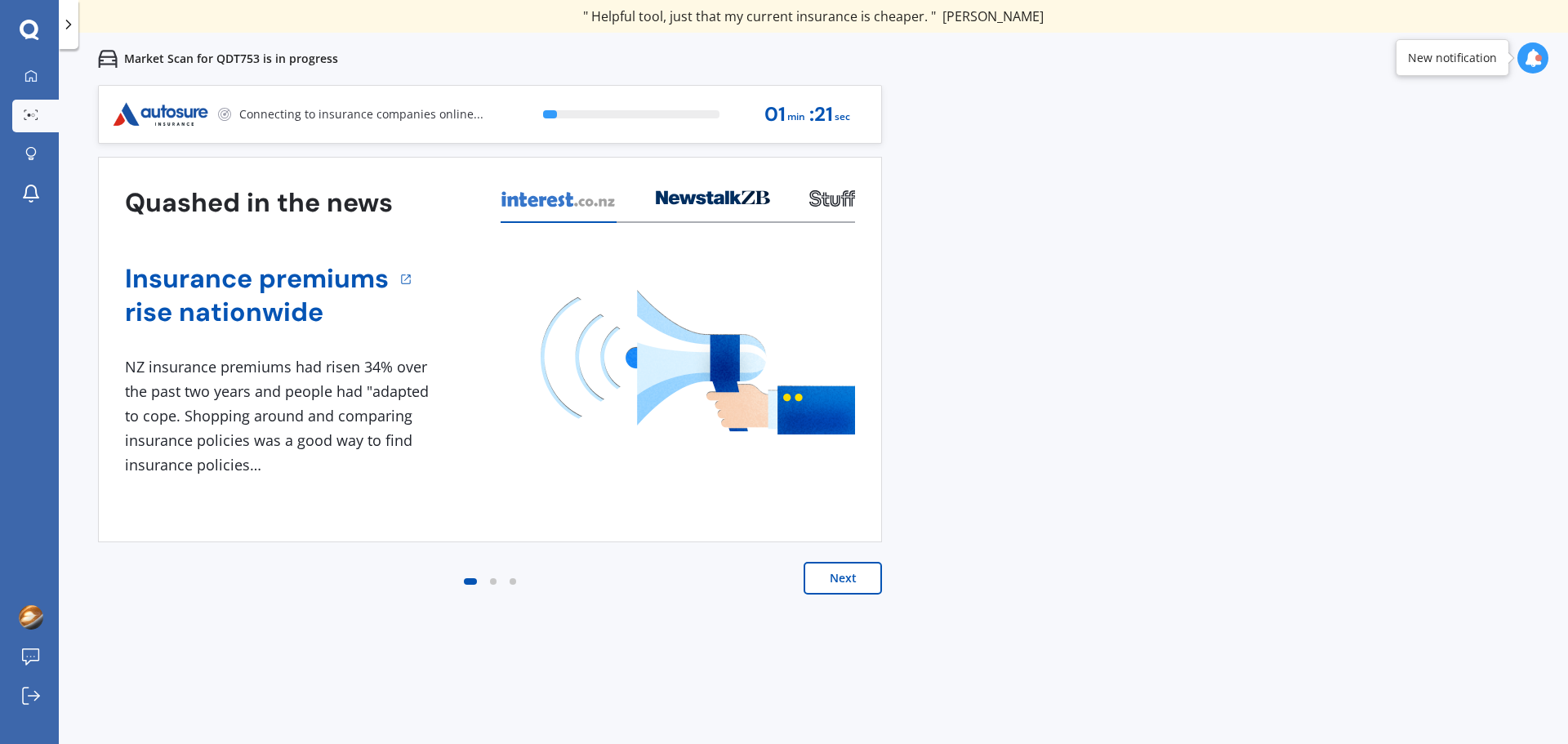
click at [853, 575] on button "Next" at bounding box center [842, 578] width 78 height 32
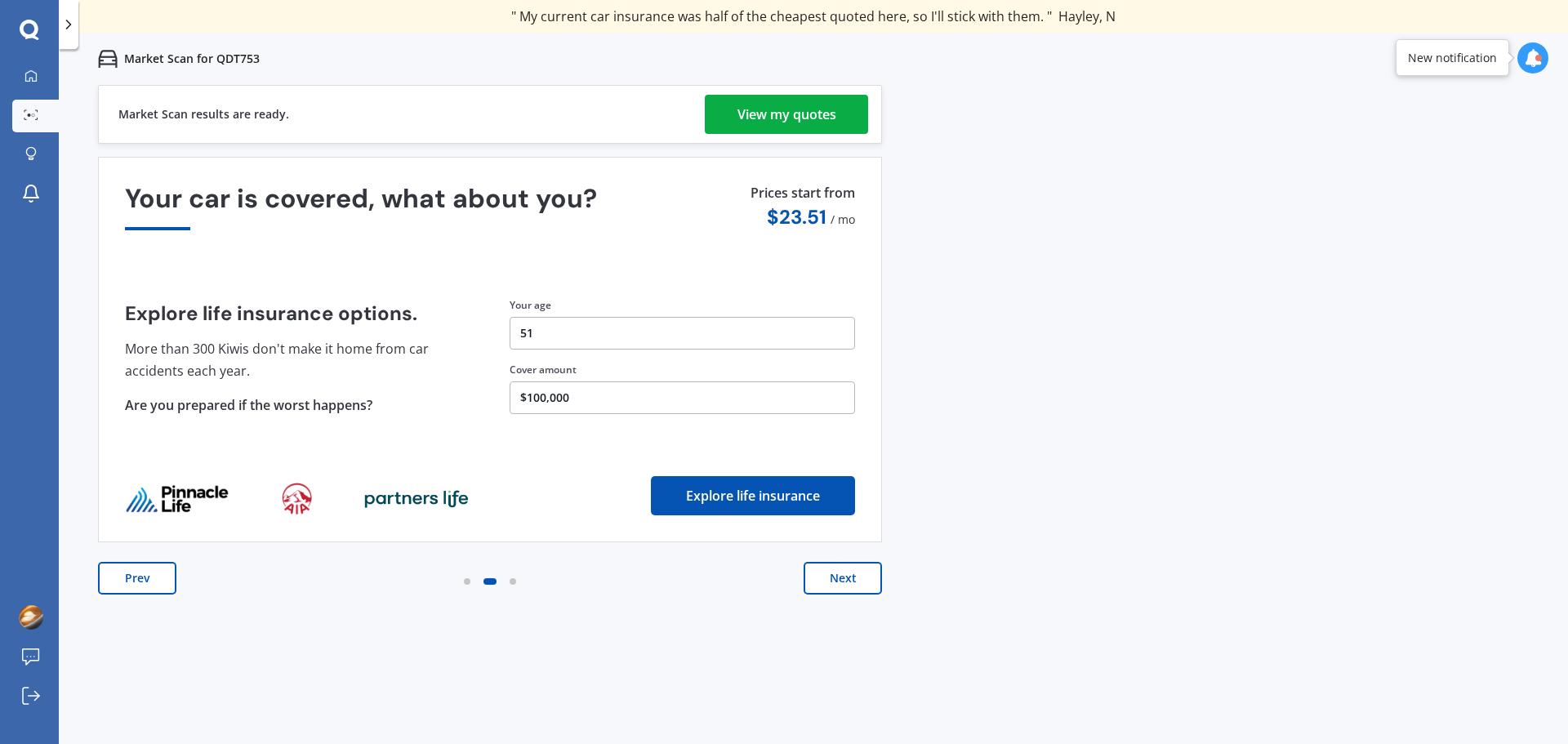
click at [781, 115] on div "View my quotes" at bounding box center [787, 114] width 99 height 39
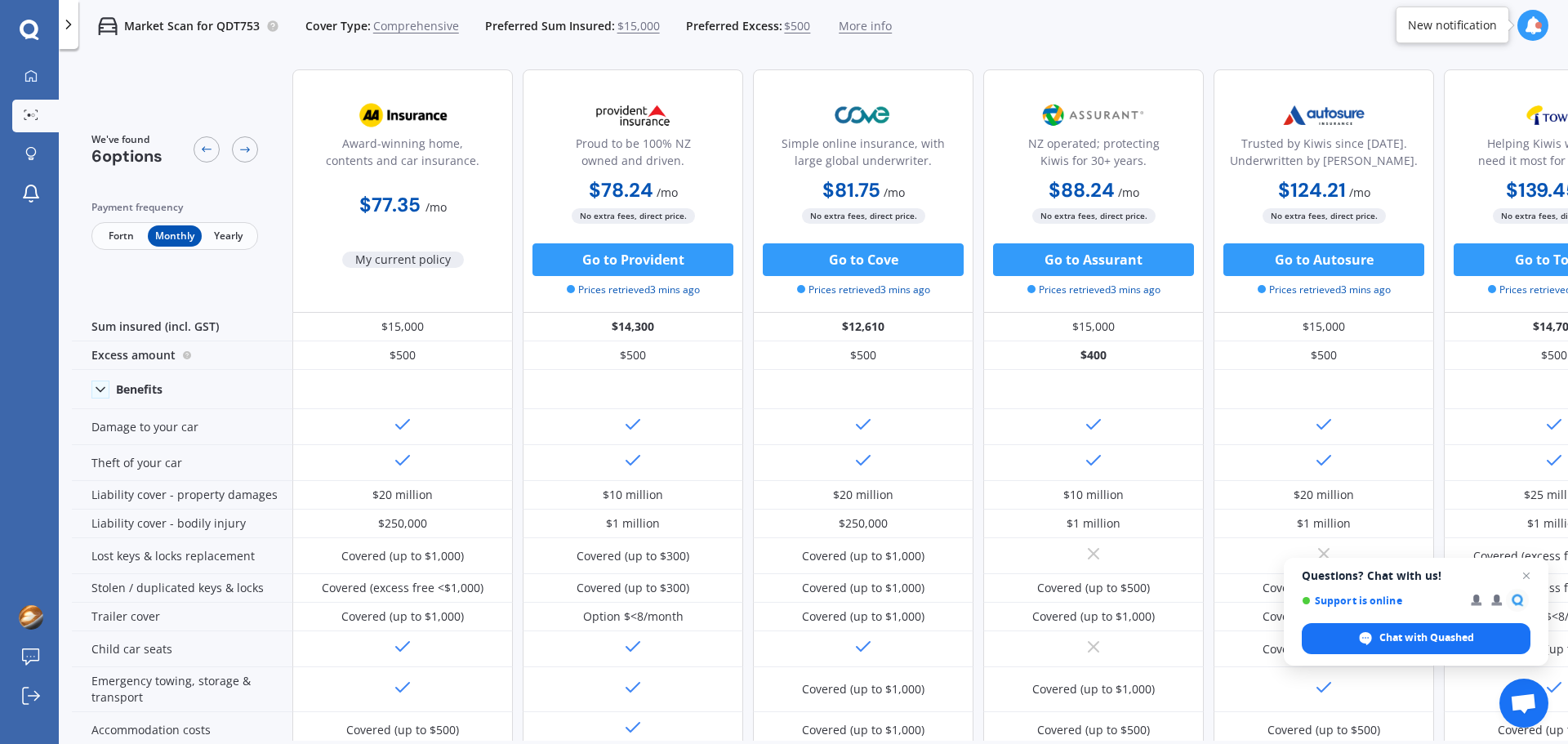
click at [121, 237] on span "Fortn" at bounding box center [121, 236] width 53 height 22
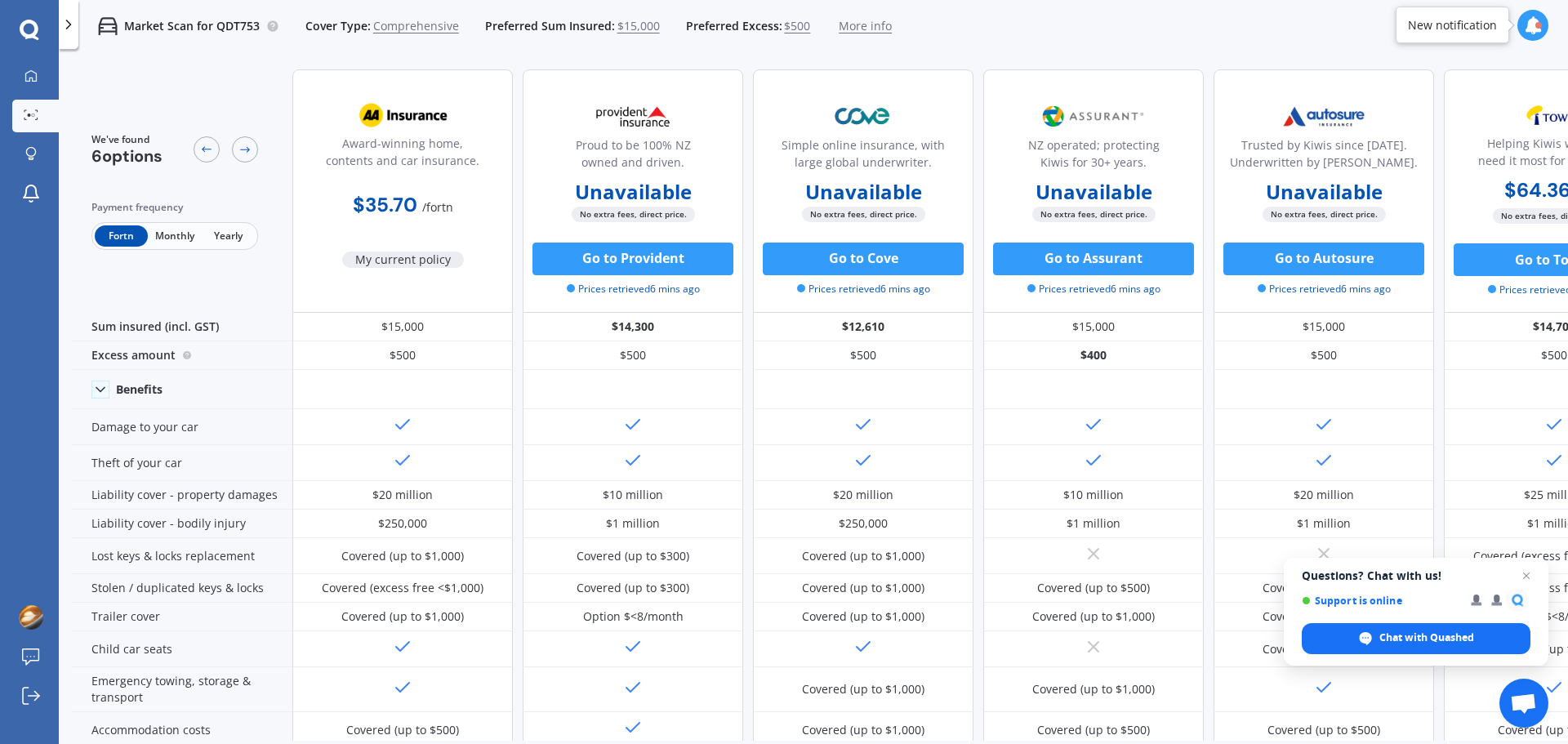
click at [234, 236] on span "Yearly" at bounding box center [228, 236] width 53 height 22
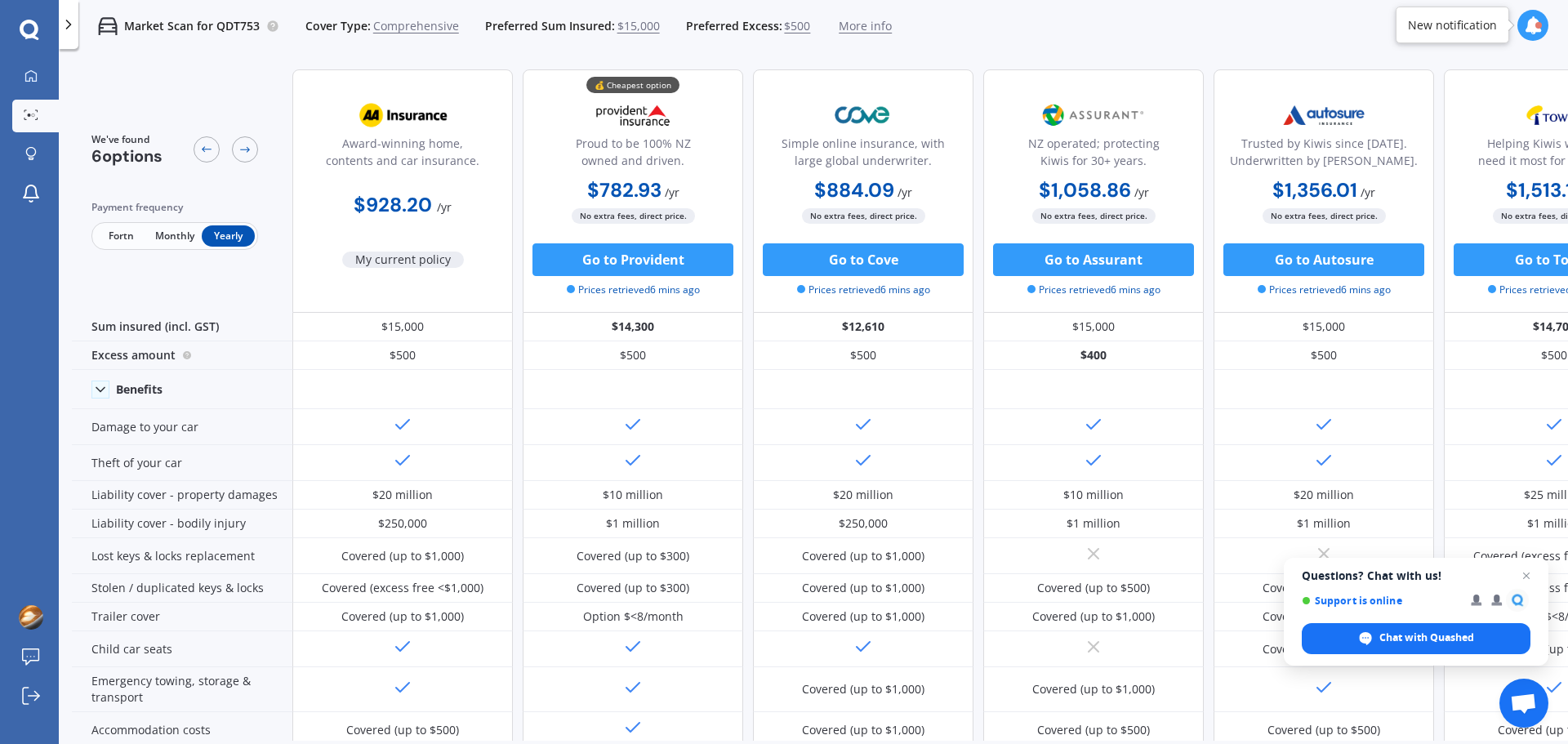
click at [179, 240] on span "Monthly" at bounding box center [174, 236] width 53 height 22
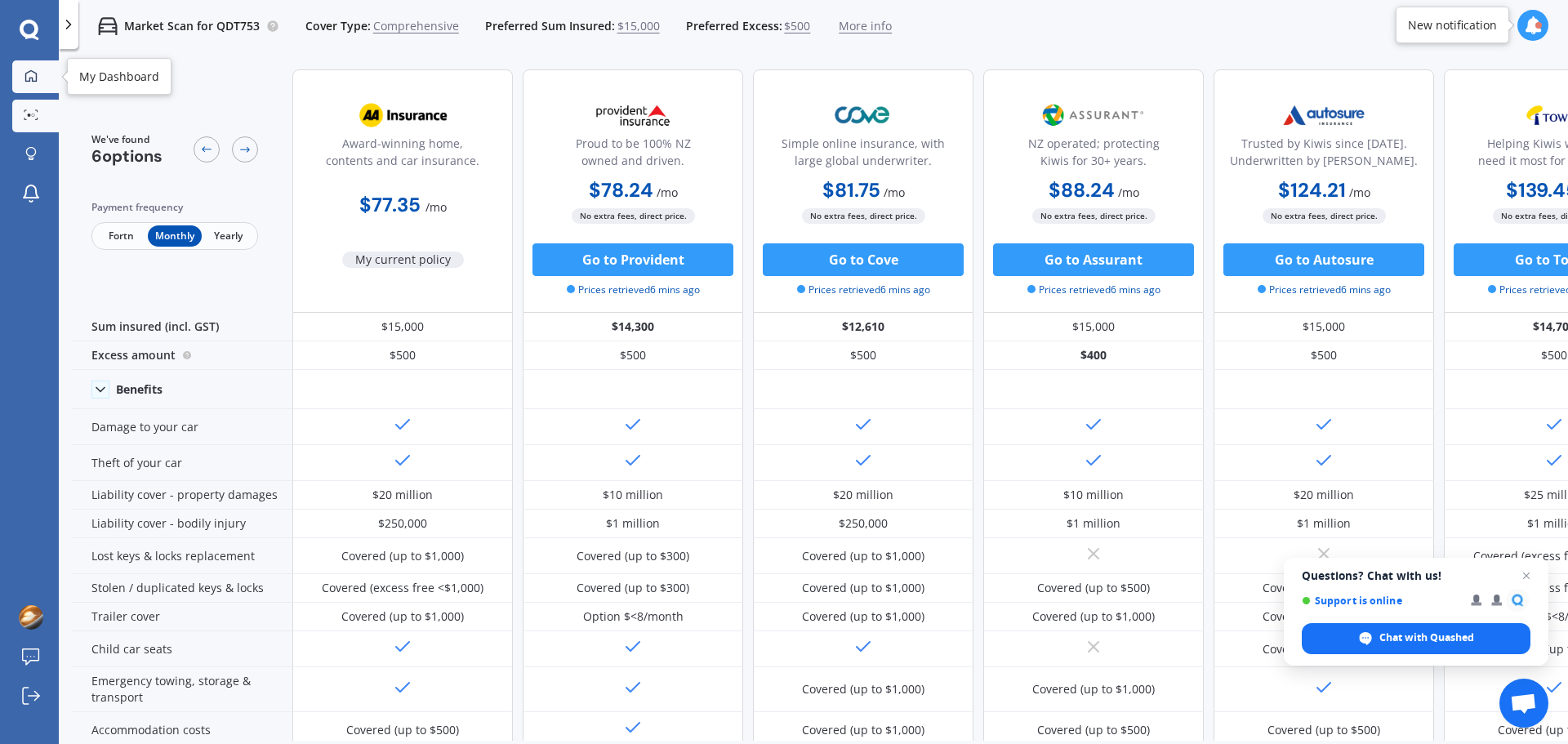
click at [27, 79] on icon at bounding box center [31, 76] width 13 height 13
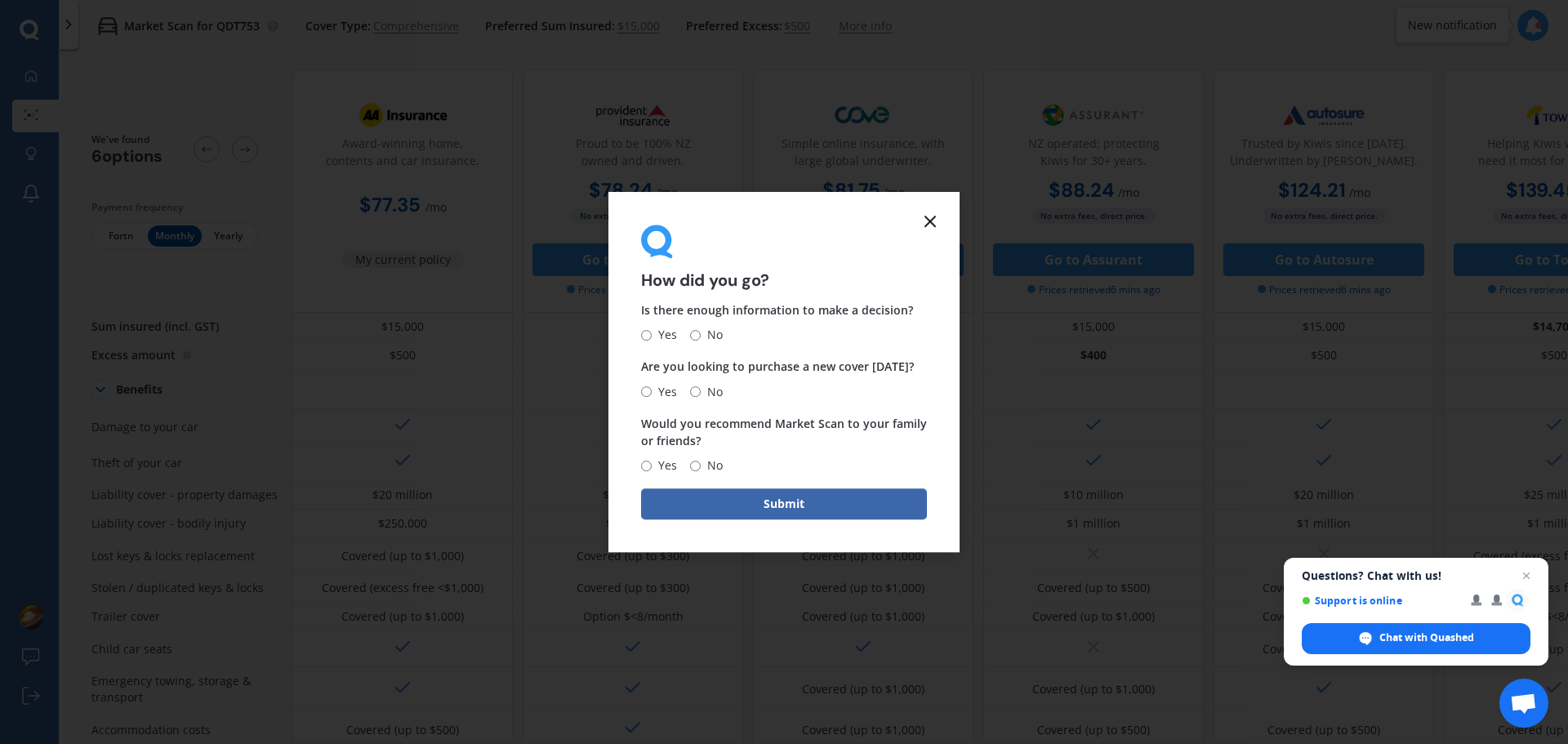
click at [648, 335] on input "Yes" at bounding box center [646, 335] width 11 height 11
radio input "true"
click at [693, 389] on input "No" at bounding box center [695, 391] width 11 height 11
radio input "true"
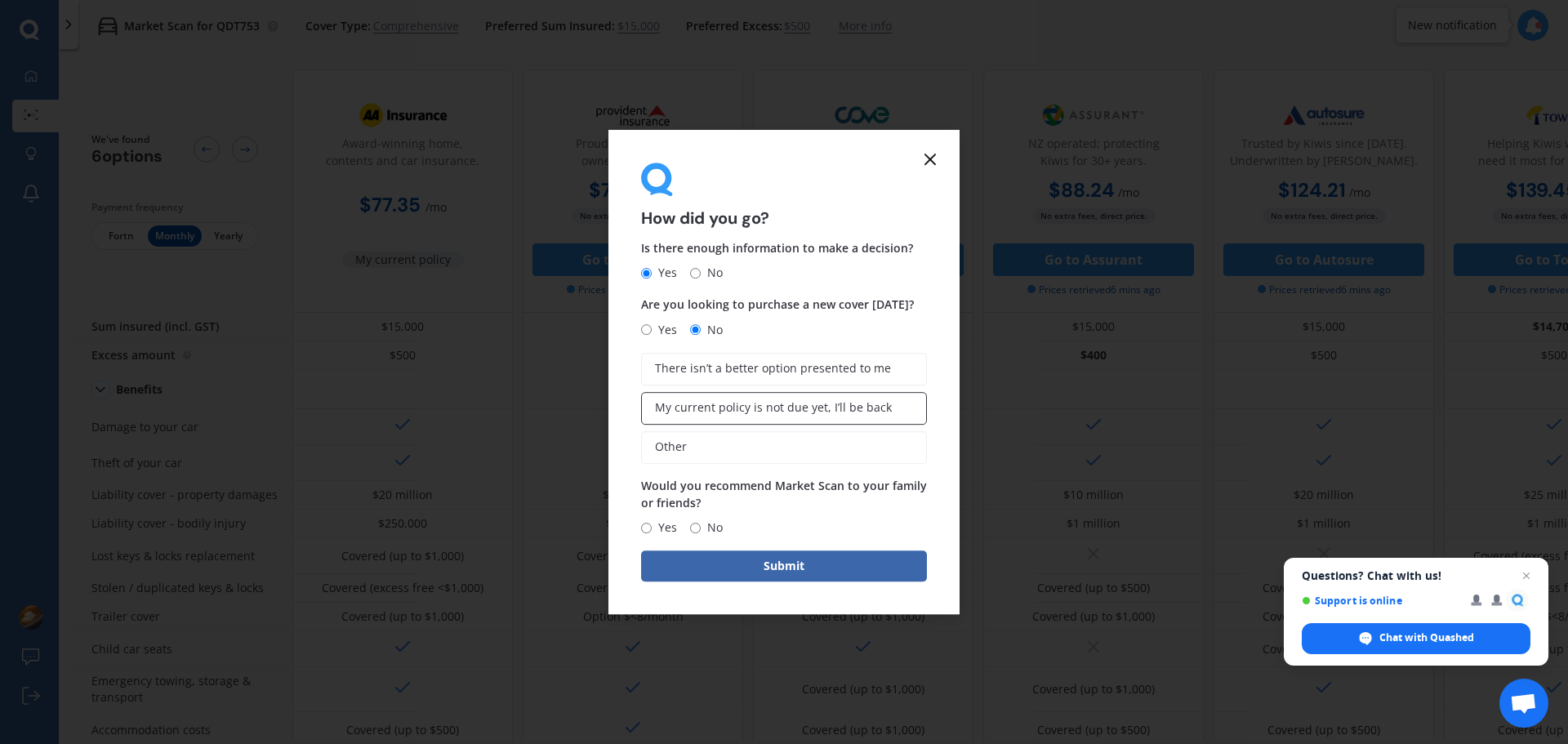
click at [756, 411] on span "My current policy is not due yet, I’ll be back" at bounding box center [773, 408] width 237 height 14
click at [0, 0] on input "My current policy is not due yet, I’ll be back" at bounding box center [0, 0] width 0 height 0
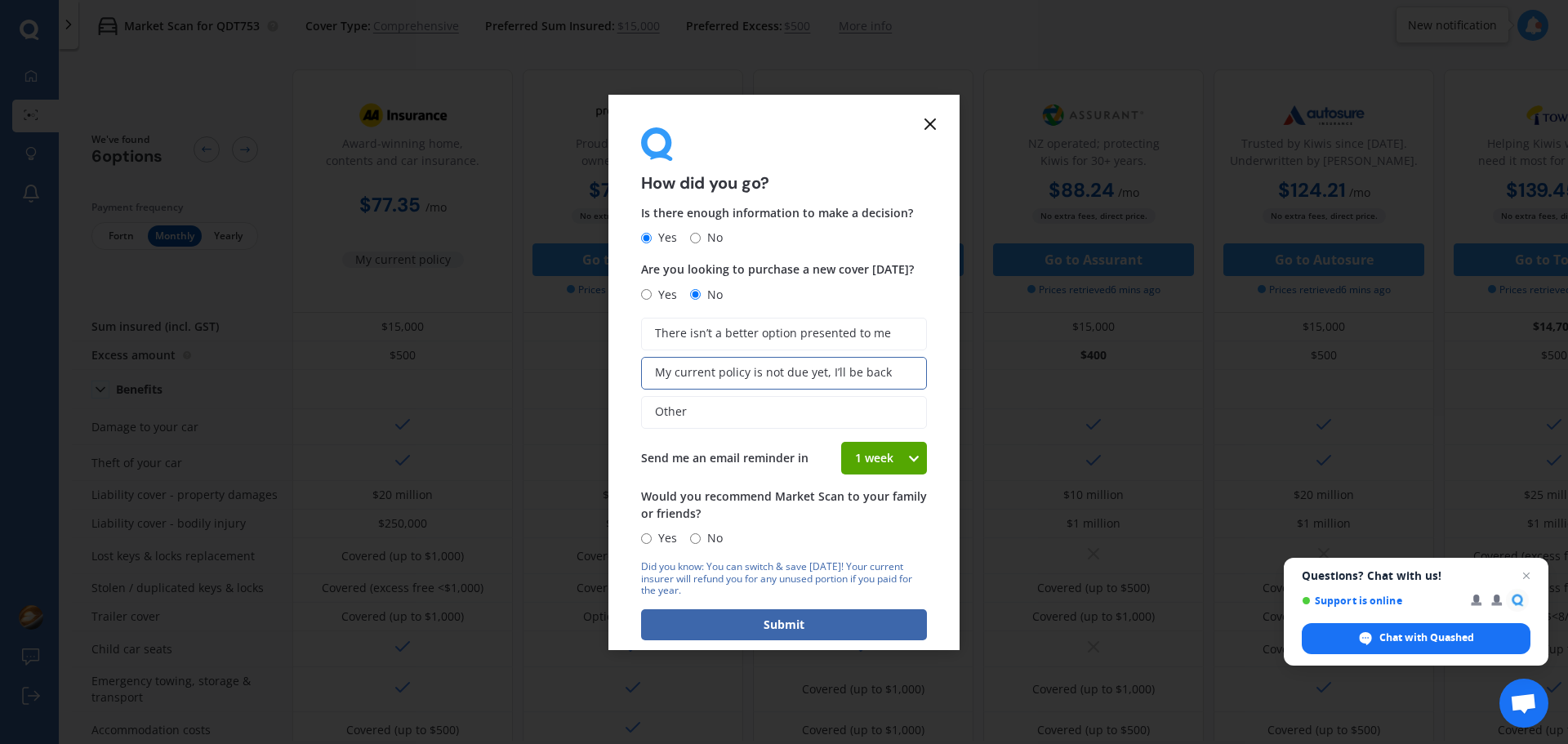
click at [644, 539] on input "Yes" at bounding box center [646, 538] width 11 height 11
radio input "true"
click at [802, 333] on span "There isn’t a better option presented to me" at bounding box center [773, 333] width 236 height 14
click at [0, 0] on input "There isn’t a better option presented to me" at bounding box center [0, 0] width 0 height 0
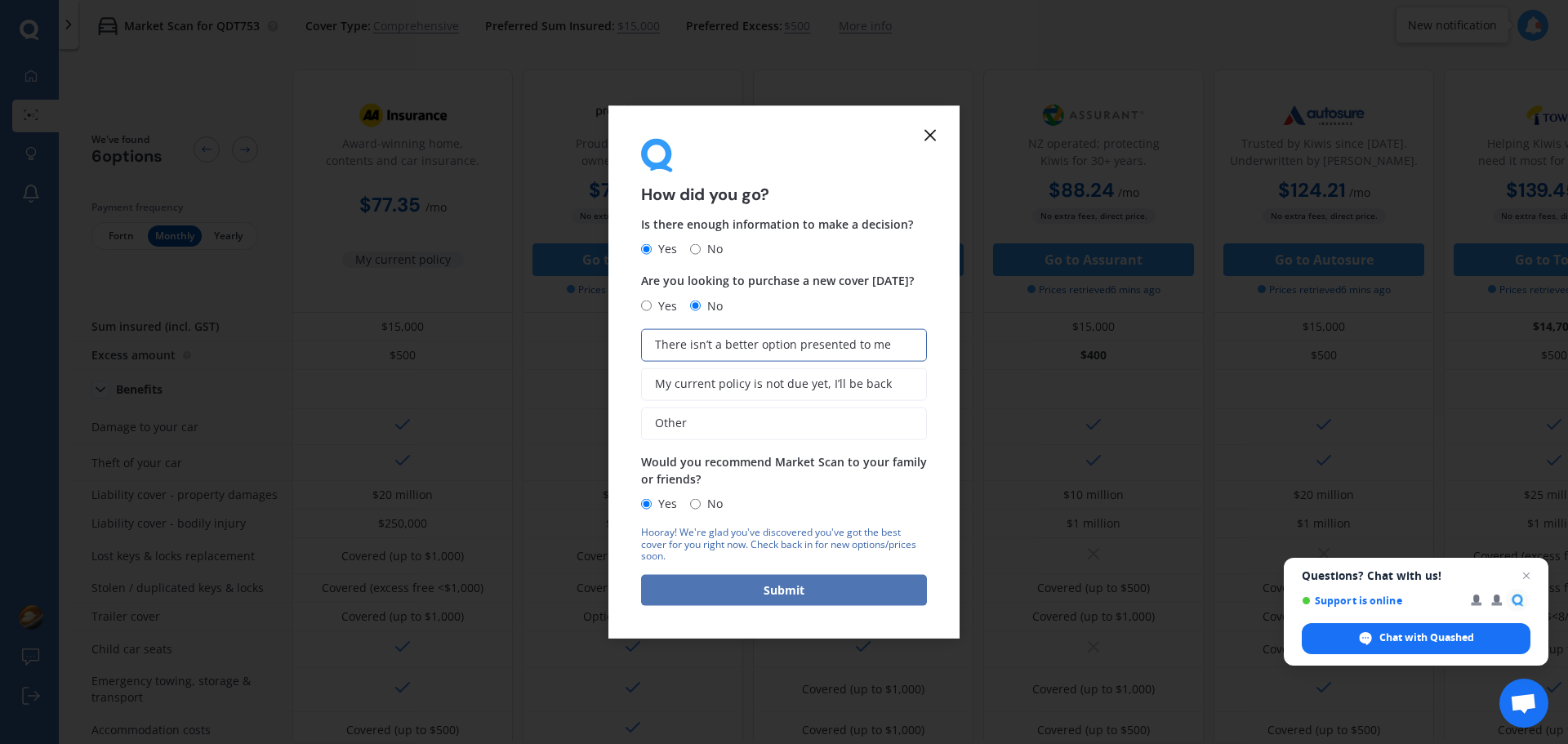
click at [784, 592] on button "Submit" at bounding box center [784, 591] width 286 height 31
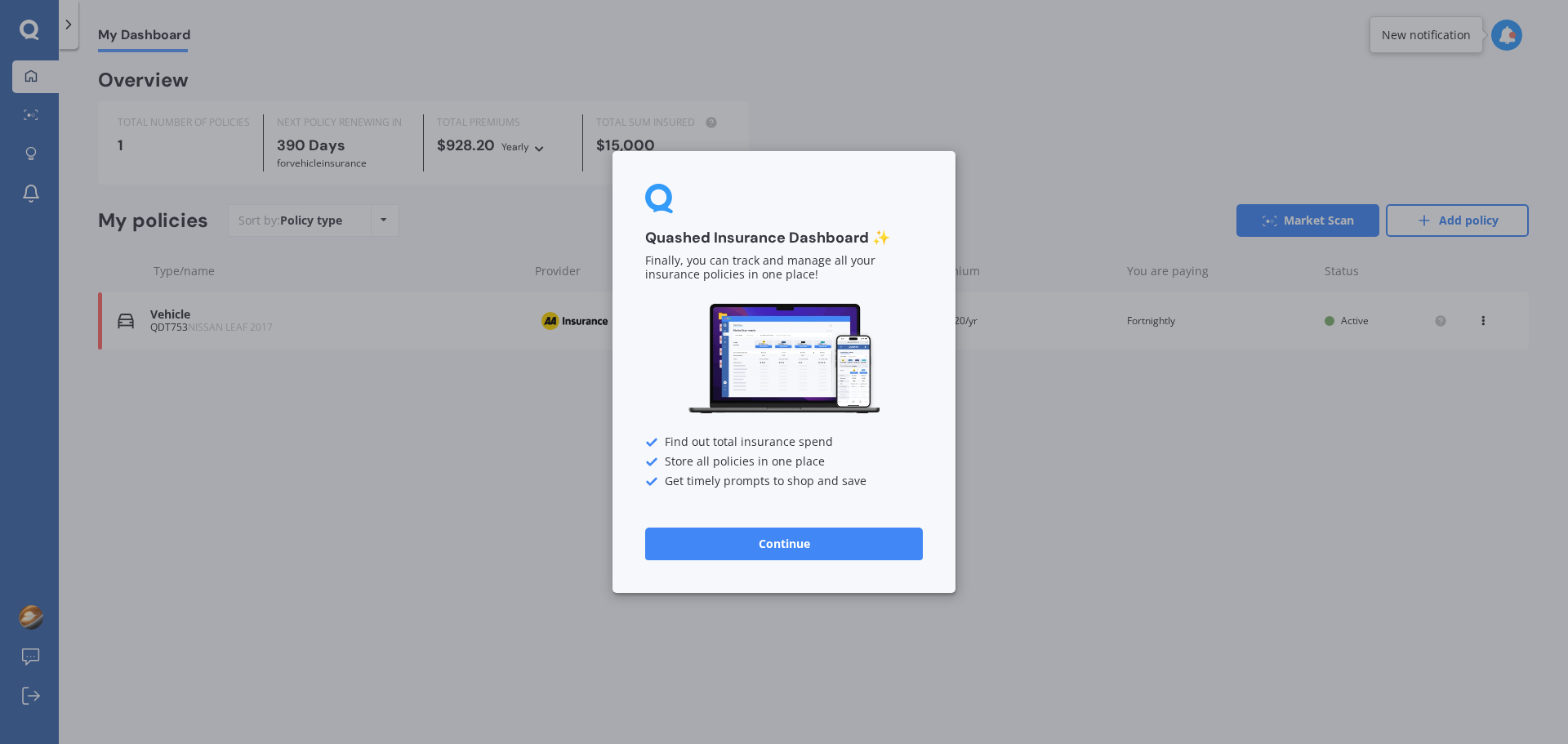
click at [774, 547] on button "Continue" at bounding box center [784, 544] width 278 height 32
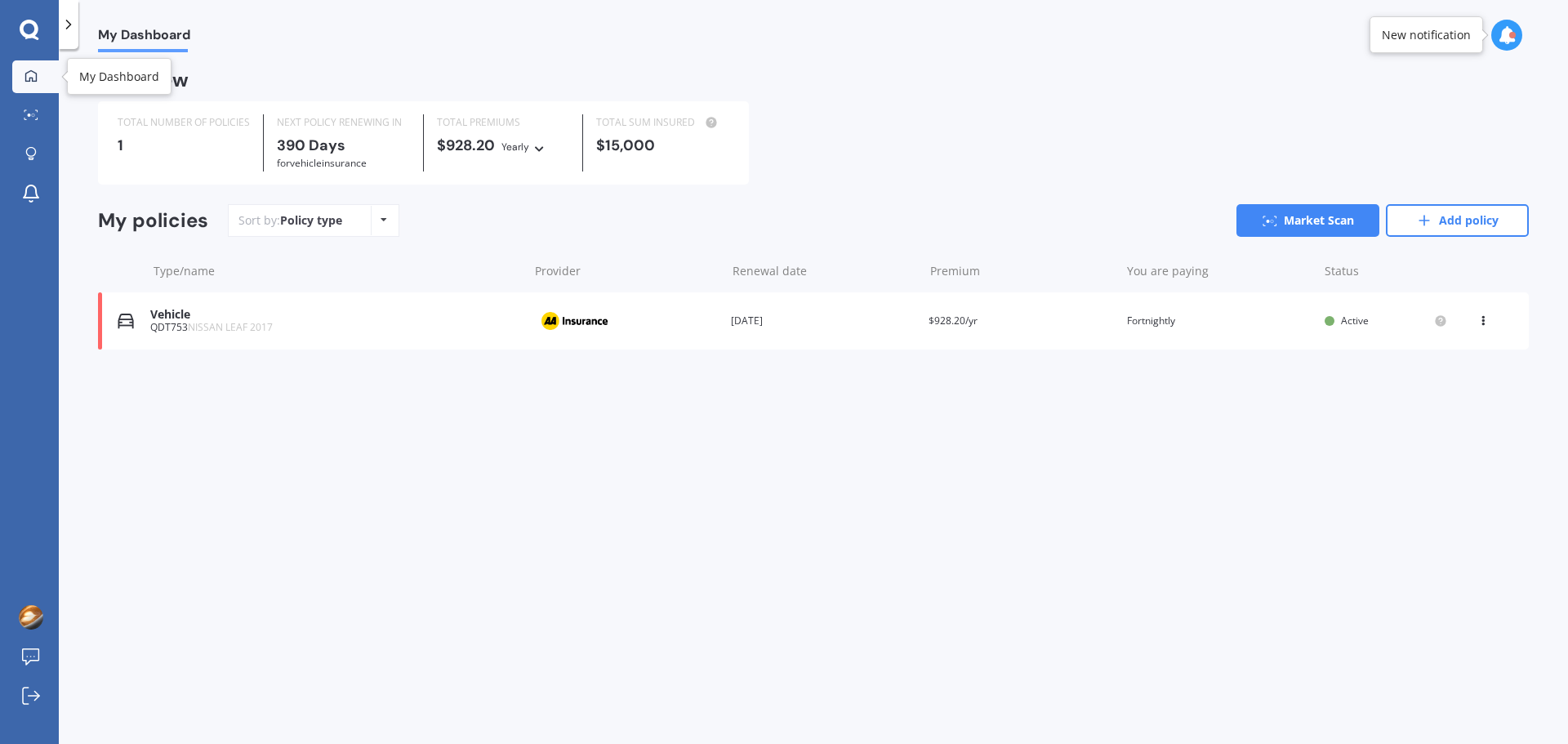
click at [28, 84] on link "My Dashboard" at bounding box center [36, 77] width 47 height 32
